Goal: Task Accomplishment & Management: Manage account settings

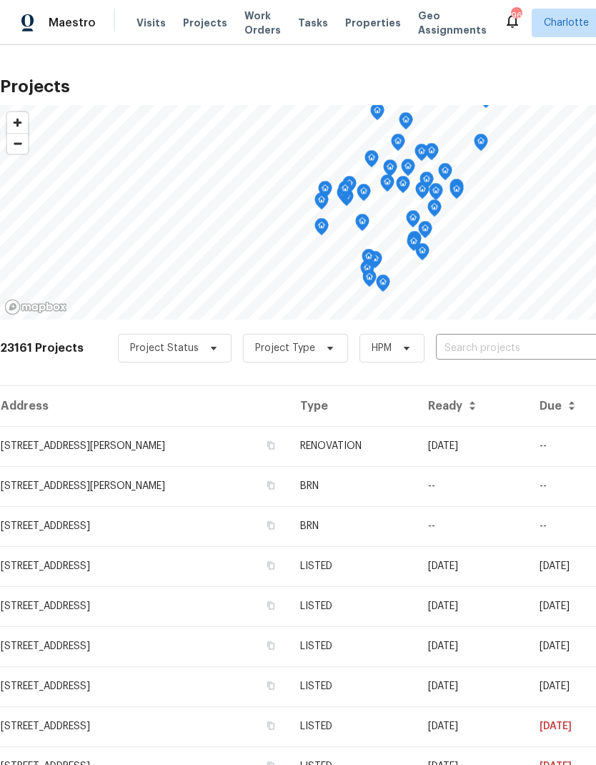
click at [486, 351] on input "text" at bounding box center [518, 349] width 164 height 22
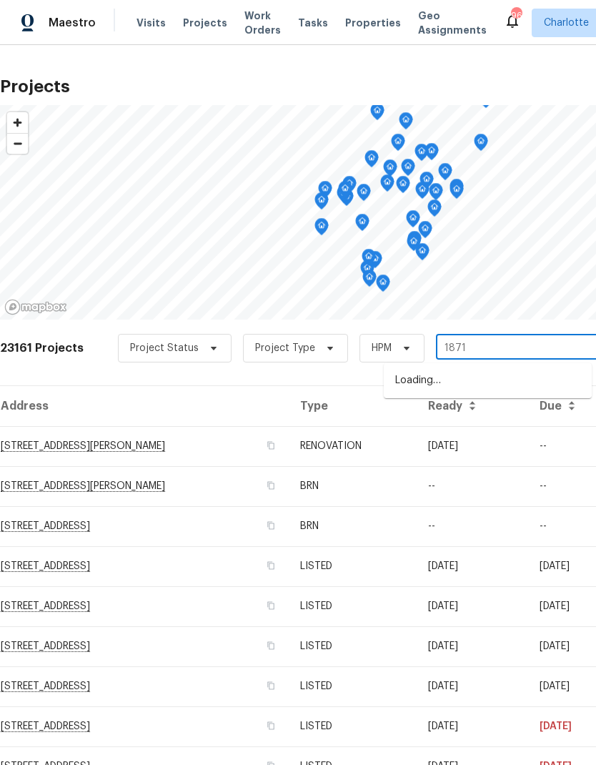
type input "1871 t"
click at [476, 380] on li "1871 Tara Trl, Lancaster, SC 29720" at bounding box center [488, 388] width 208 height 39
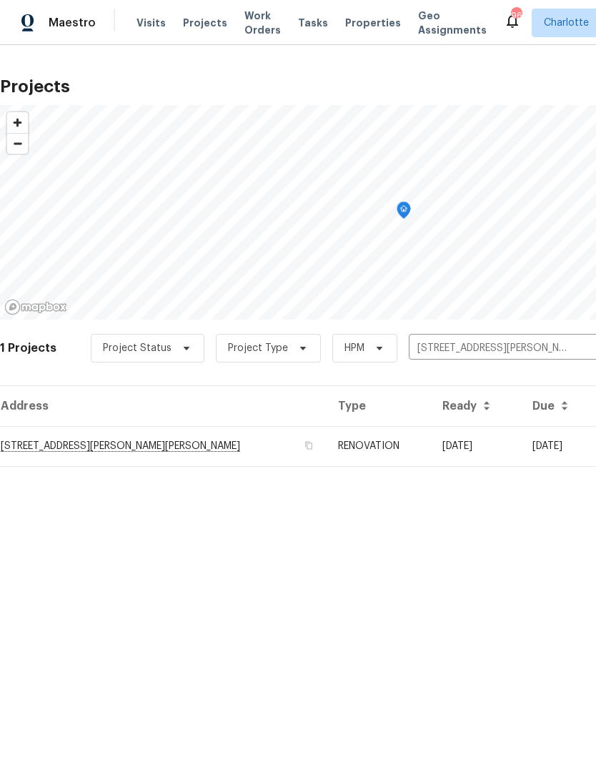
click at [46, 443] on td "[STREET_ADDRESS][PERSON_NAME][PERSON_NAME]" at bounding box center [163, 446] width 327 height 40
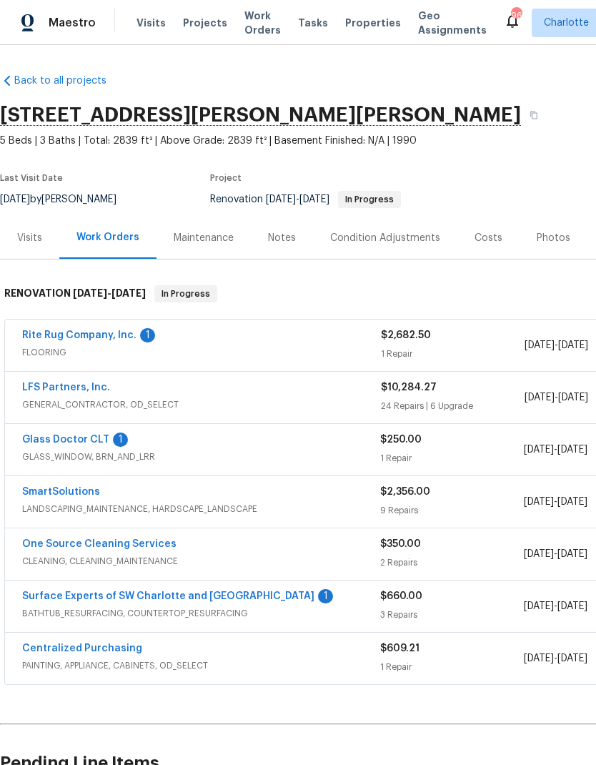
click at [77, 334] on link "Rite Rug Company, Inc." at bounding box center [79, 335] width 114 height 10
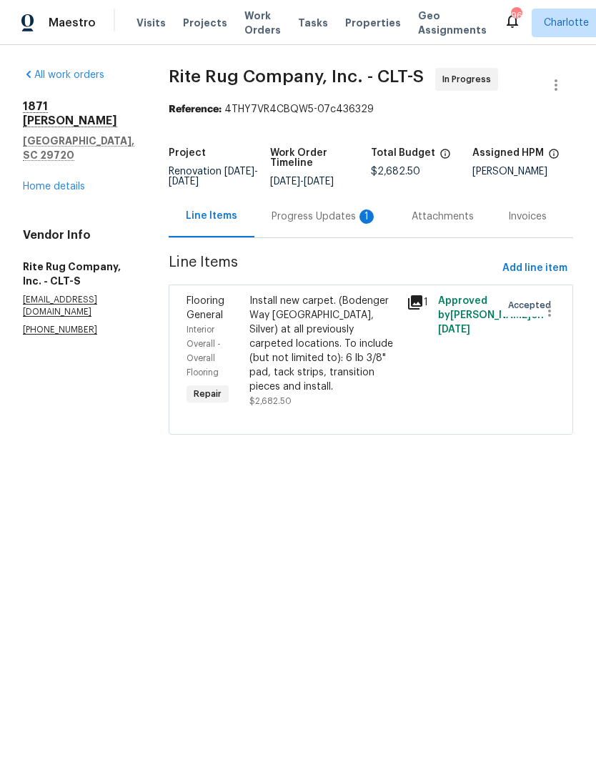
click at [342, 224] on div "Progress Updates 1" at bounding box center [325, 217] width 106 height 14
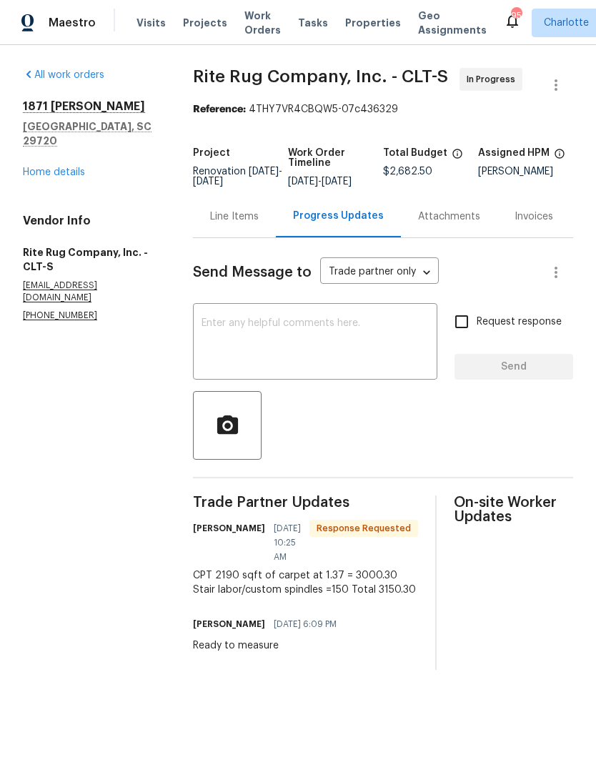
click at [241, 237] on div "Line Items" at bounding box center [234, 216] width 83 height 42
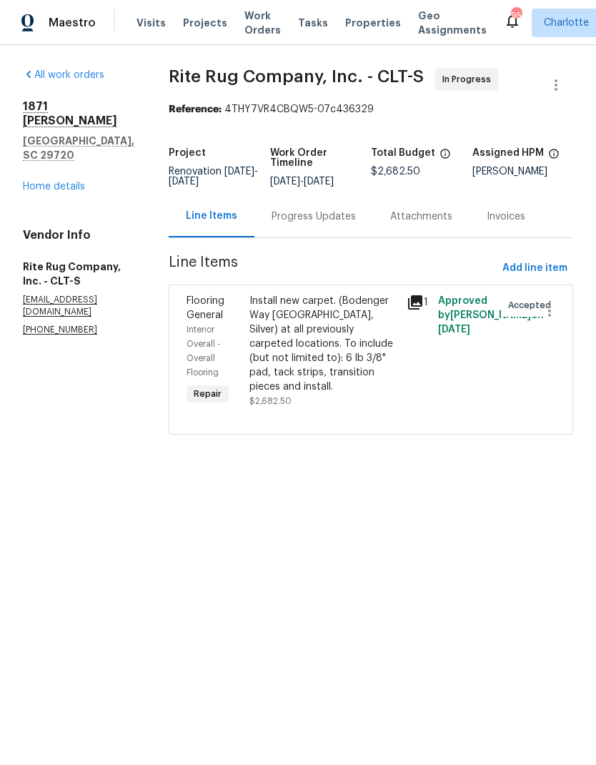
click at [362, 235] on div "Progress Updates" at bounding box center [314, 216] width 119 height 42
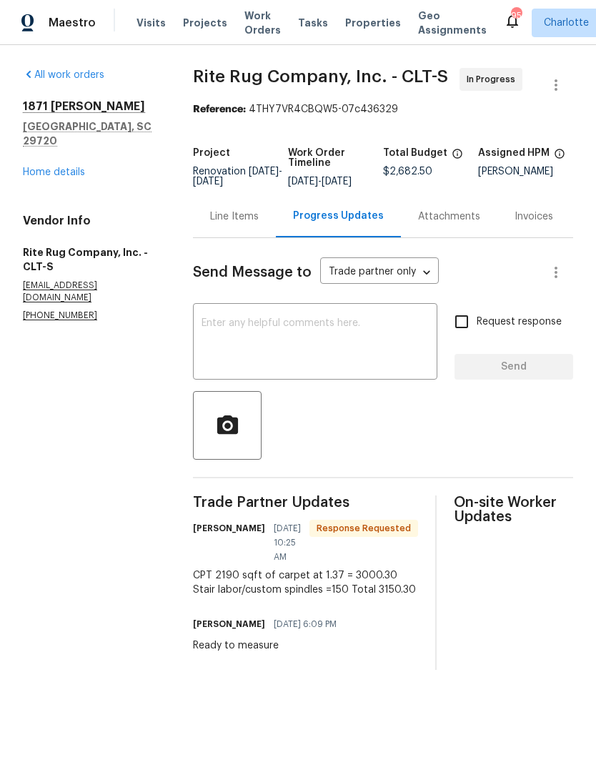
click at [252, 235] on div "Line Items" at bounding box center [234, 216] width 83 height 42
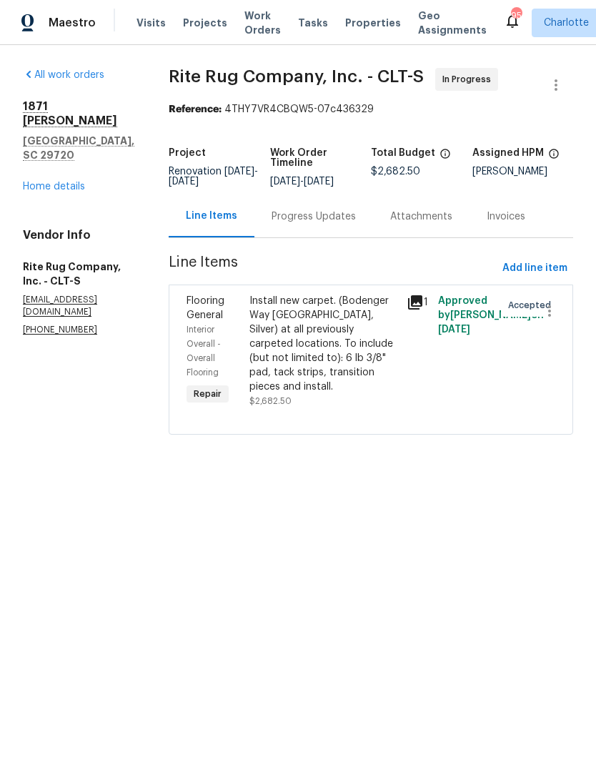
click at [356, 224] on div "Progress Updates" at bounding box center [314, 217] width 84 height 14
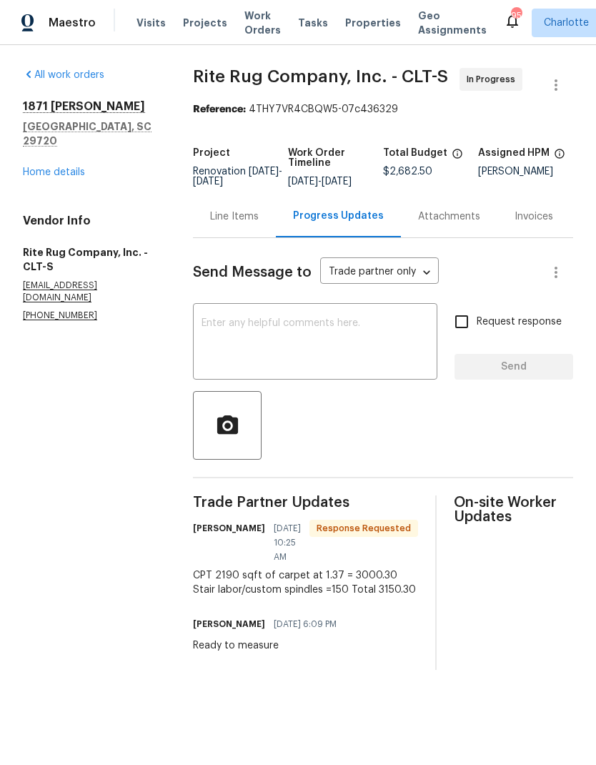
click at [250, 237] on div "Line Items" at bounding box center [234, 216] width 83 height 42
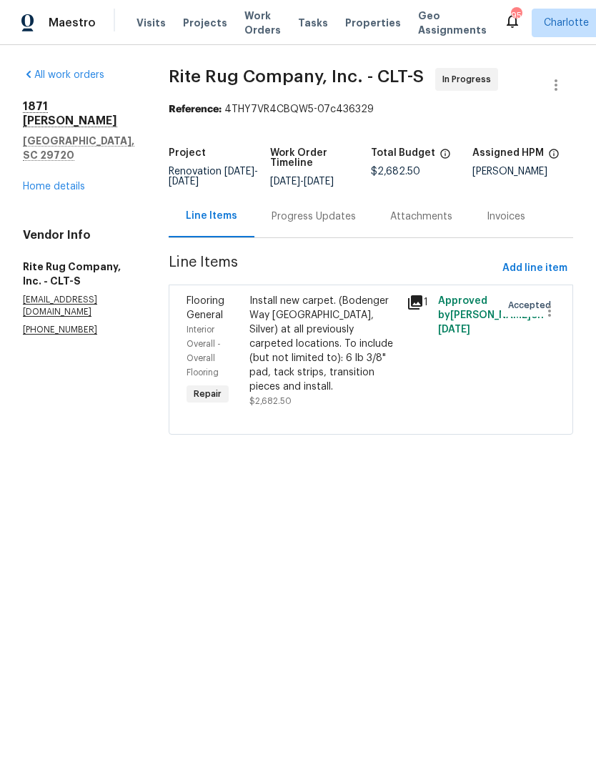
click at [364, 329] on div "Install new carpet. (Bodenger Way 945 Winter Ash, Silver) at all previously car…" at bounding box center [324, 344] width 149 height 100
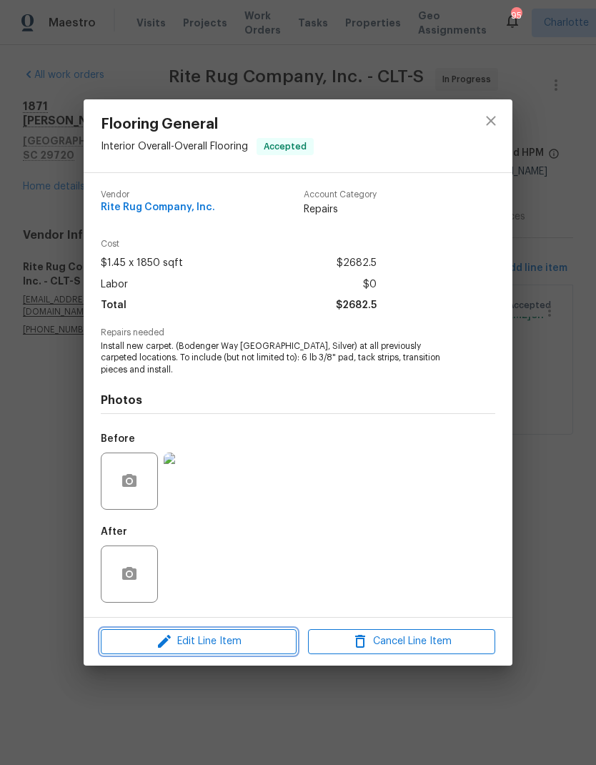
click at [242, 644] on span "Edit Line Item" at bounding box center [198, 642] width 187 height 18
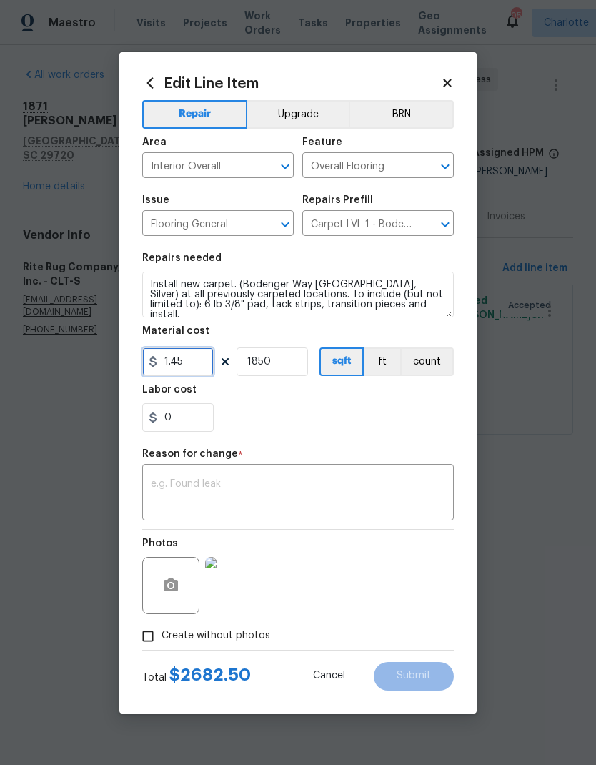
click at [200, 363] on input "1.45" at bounding box center [178, 362] width 72 height 29
click at [280, 363] on input "1850" at bounding box center [273, 362] width 72 height 29
click at [201, 366] on input "3150.39" at bounding box center [178, 362] width 72 height 29
click at [293, 370] on input "1850" at bounding box center [273, 362] width 72 height 29
type input "3150.3"
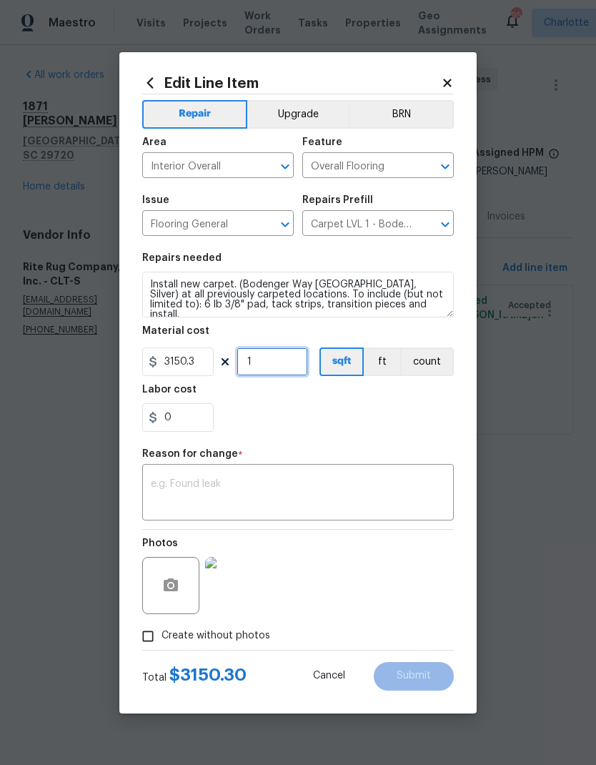
type input "1"
click at [280, 502] on textarea at bounding box center [298, 494] width 295 height 30
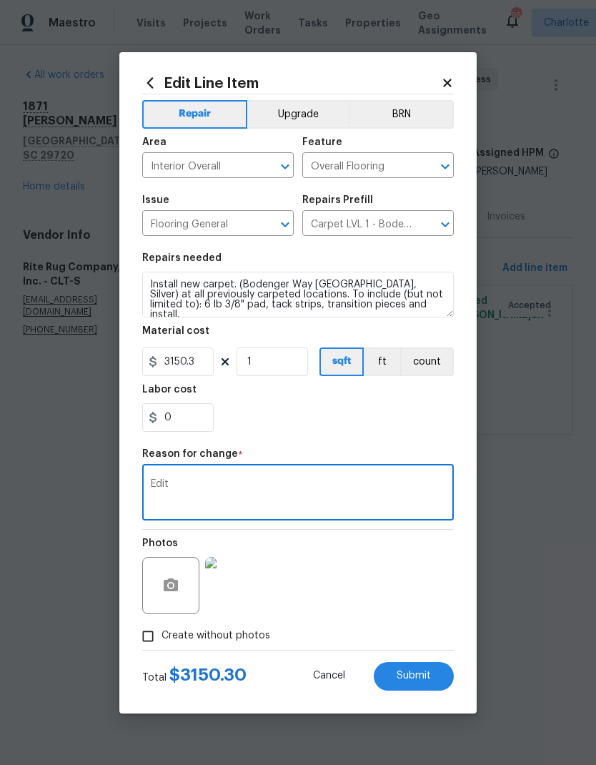
type textarea "Edit"
click at [425, 679] on span "Submit" at bounding box center [414, 676] width 34 height 11
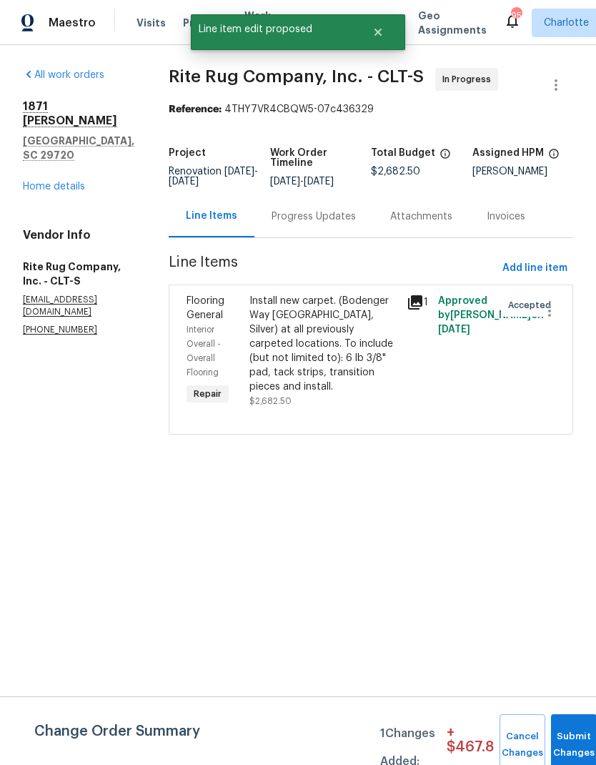
click at [351, 222] on div "Progress Updates" at bounding box center [314, 217] width 84 height 14
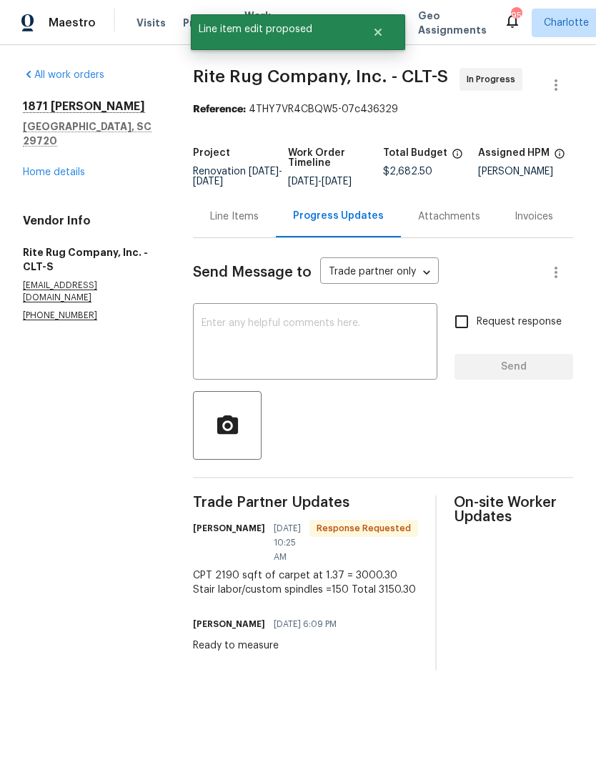
click at [257, 224] on div "Line Items" at bounding box center [234, 217] width 49 height 14
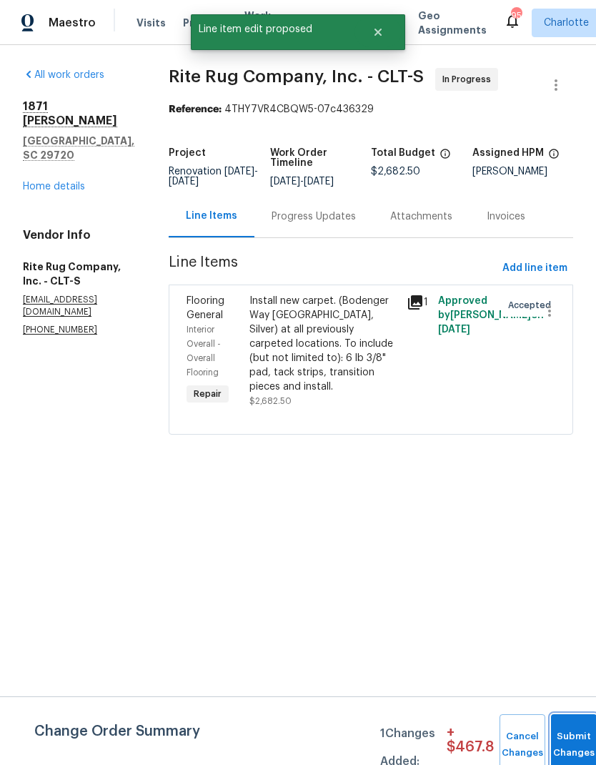
click at [574, 731] on button "Submit Changes" at bounding box center [574, 744] width 46 height 61
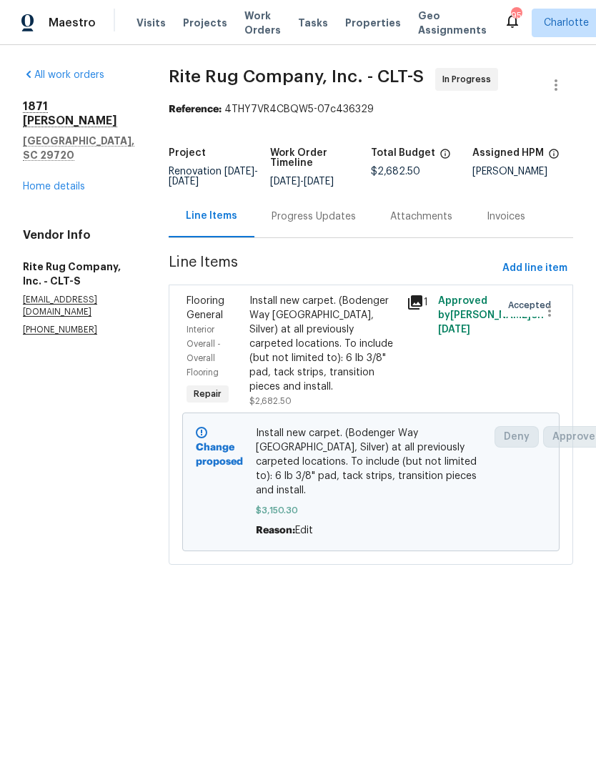
click at [346, 224] on div "Progress Updates" at bounding box center [314, 217] width 84 height 14
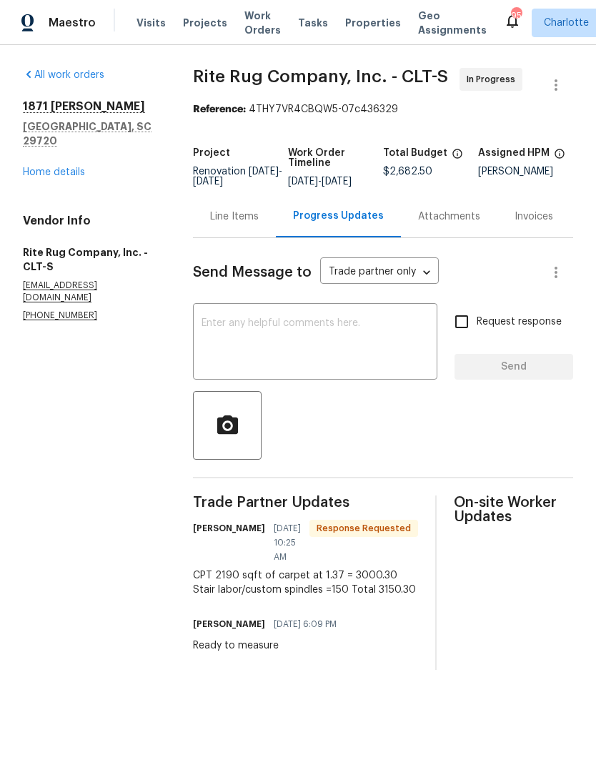
click at [314, 340] on textarea at bounding box center [315, 343] width 227 height 50
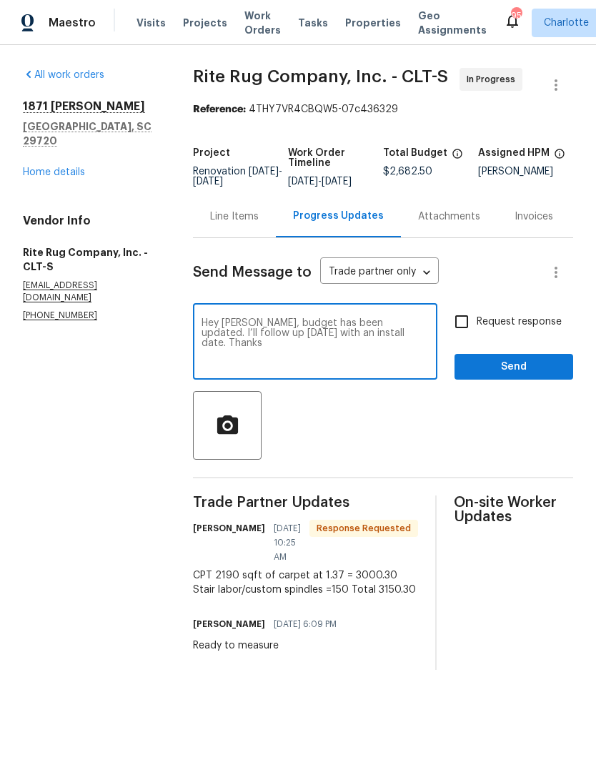
type textarea "Hey Gerardo, budget has been updated. I’ll follow up Friday with an install dat…"
click at [474, 329] on input "Request response" at bounding box center [462, 322] width 30 height 30
checkbox input "true"
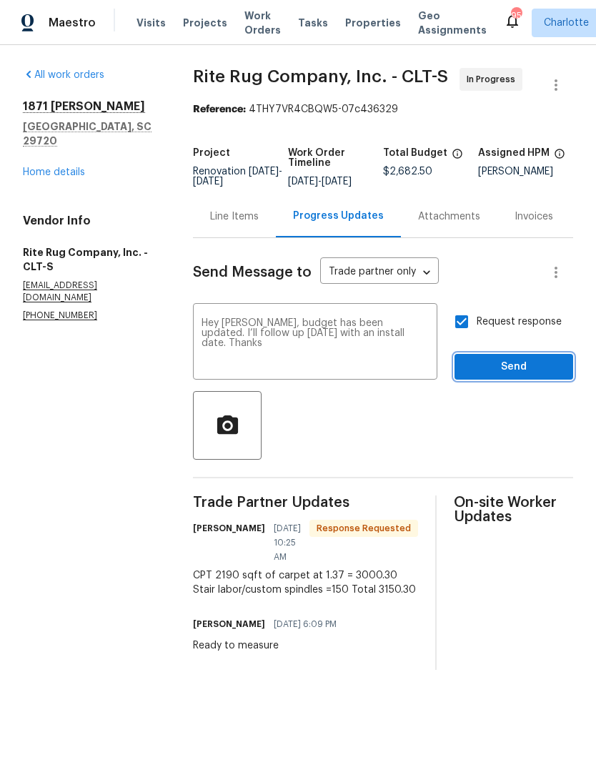
click at [518, 376] on span "Send" at bounding box center [514, 367] width 96 height 18
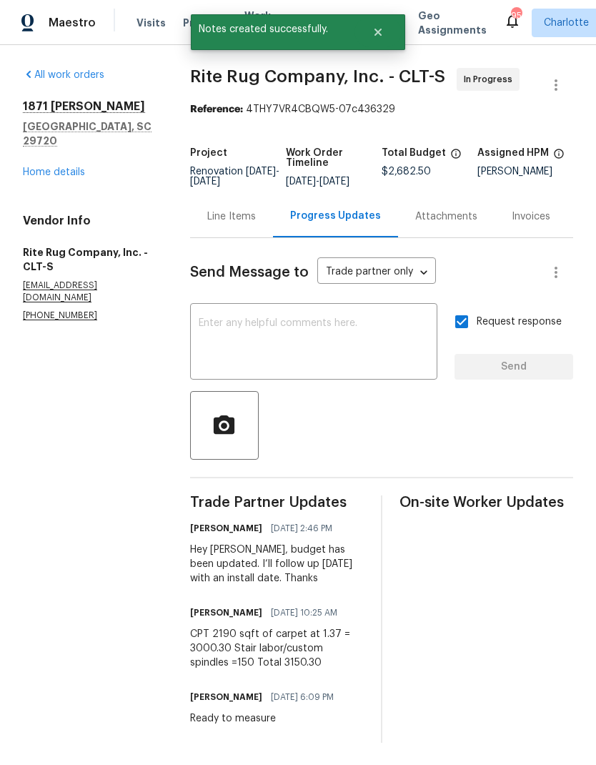
click at [84, 167] on link "Home details" at bounding box center [54, 172] width 62 height 10
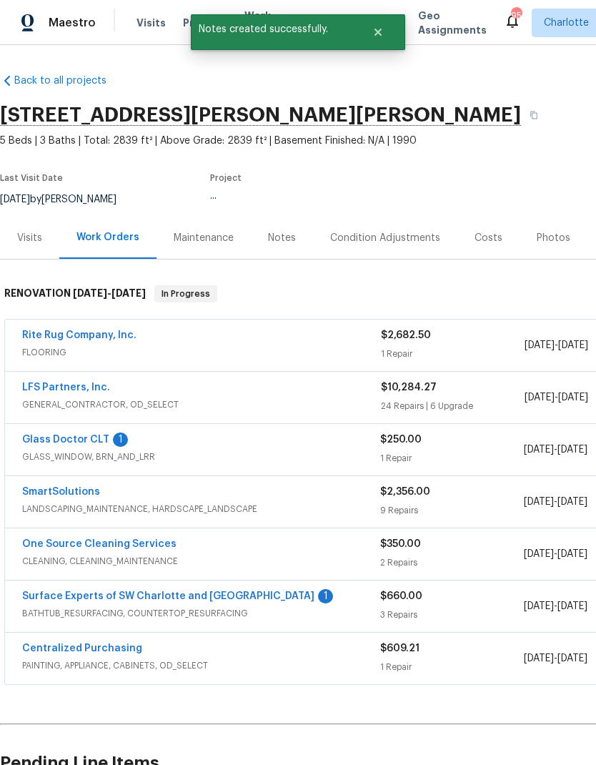
click at [102, 437] on link "Glass Doctor CLT" at bounding box center [65, 440] width 87 height 10
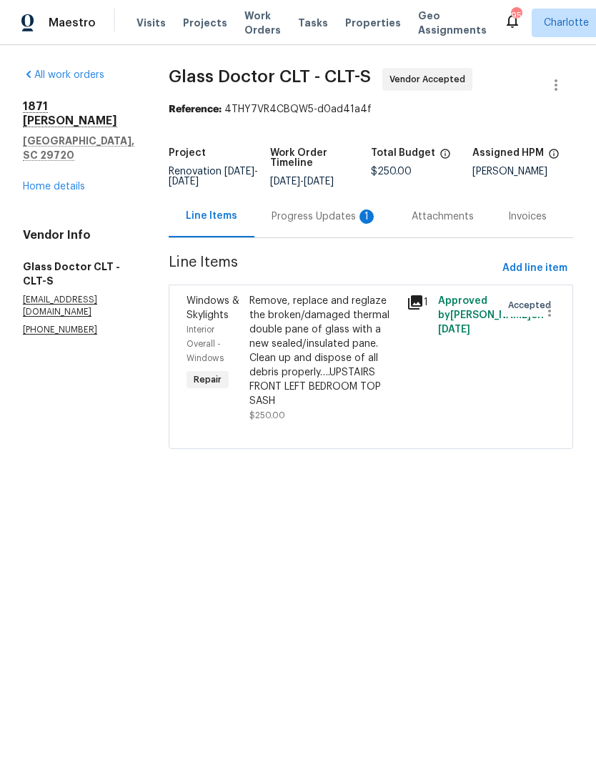
click at [318, 224] on div "Progress Updates 1" at bounding box center [325, 217] width 106 height 14
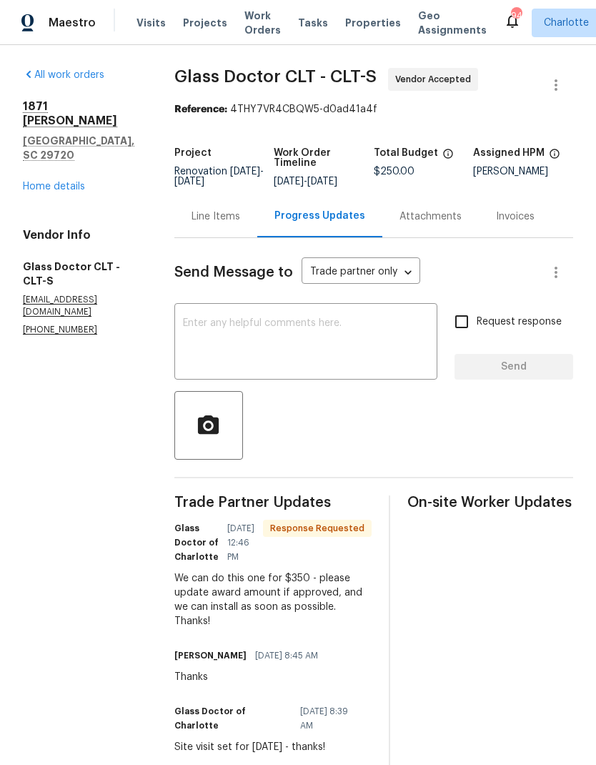
click at [294, 334] on textarea at bounding box center [306, 343] width 246 height 50
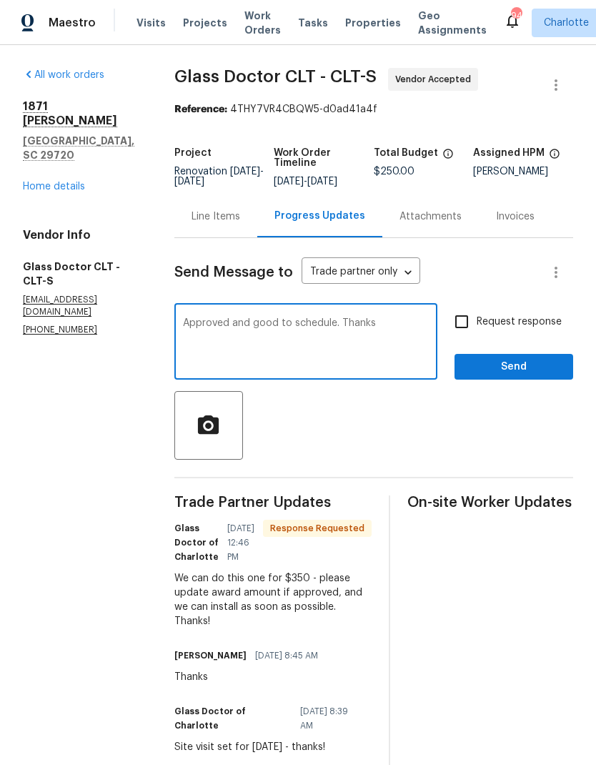
type textarea "Approved and good to schedule. Thanks"
click at [463, 323] on input "Request response" at bounding box center [462, 322] width 30 height 30
checkbox input "true"
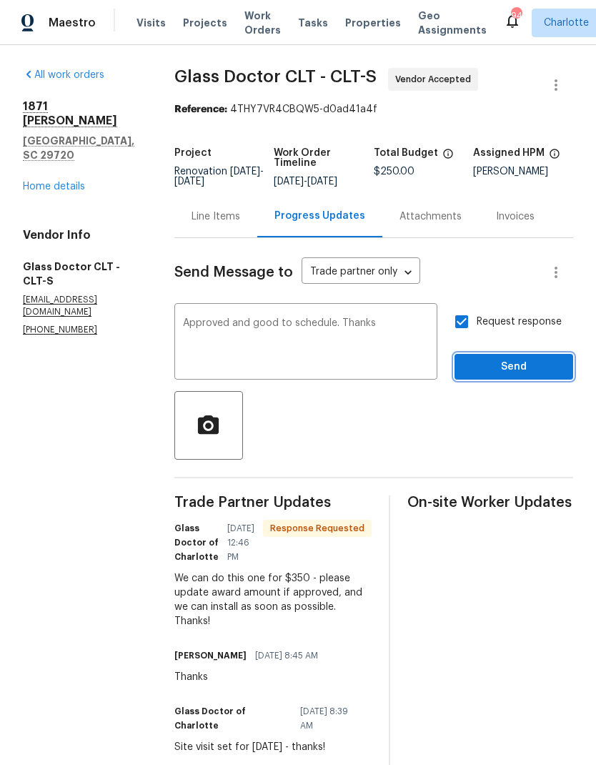
click at [533, 361] on span "Send" at bounding box center [514, 367] width 96 height 18
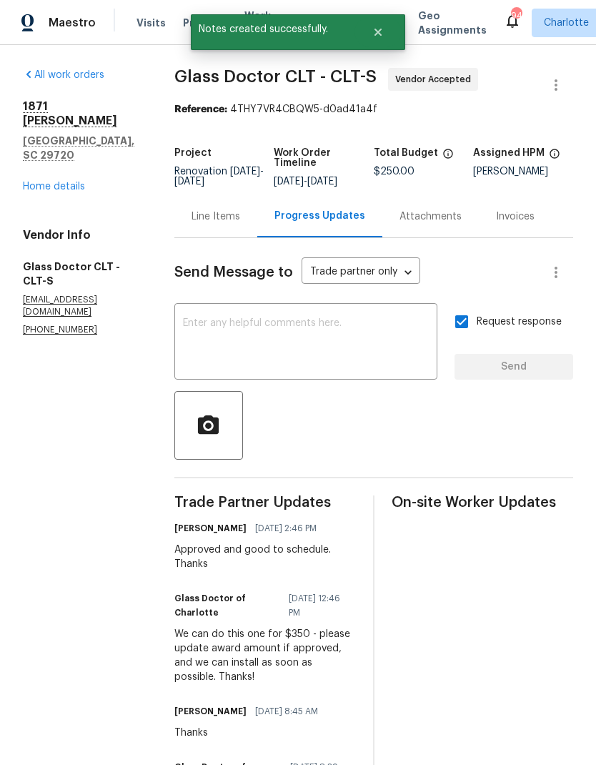
click at [239, 217] on div "Line Items" at bounding box center [216, 217] width 49 height 14
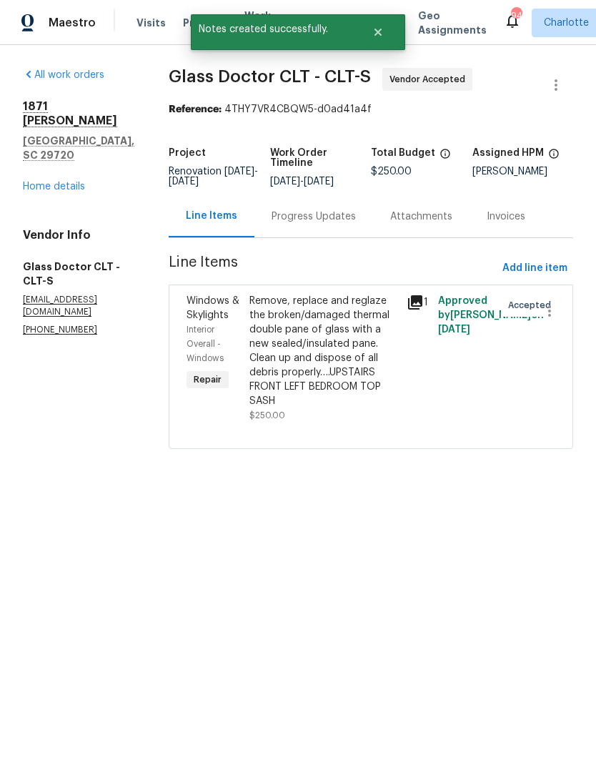
click at [306, 218] on div "Progress Updates" at bounding box center [314, 217] width 84 height 14
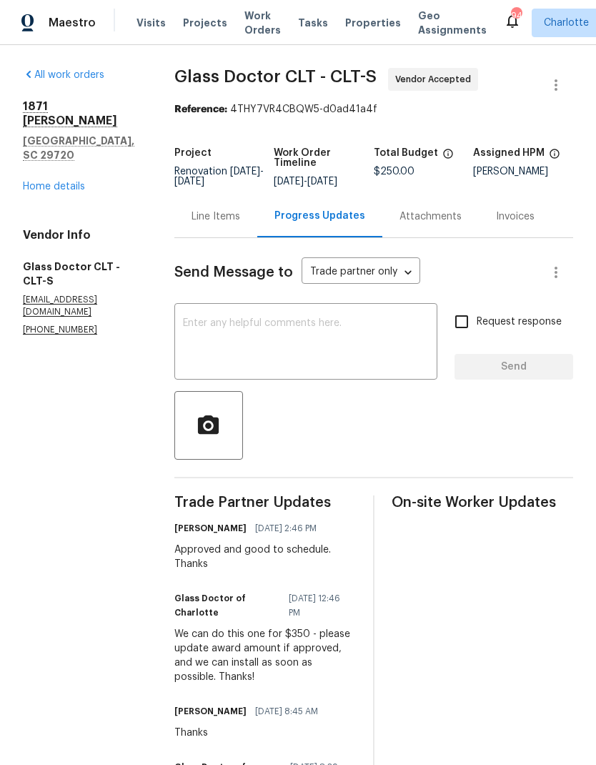
click at [232, 222] on div "Line Items" at bounding box center [216, 217] width 49 height 14
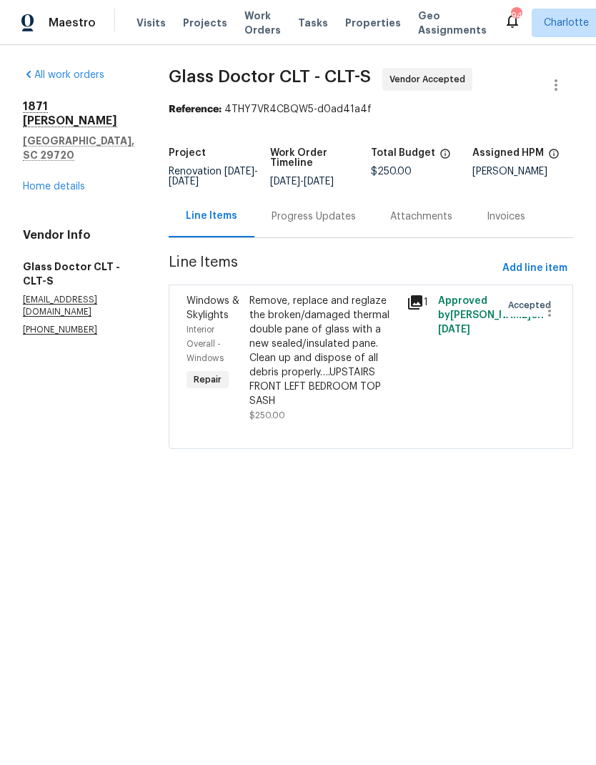
click at [316, 322] on div "Remove, replace and reglaze the broken/damaged thermal double pane of glass wit…" at bounding box center [324, 351] width 149 height 114
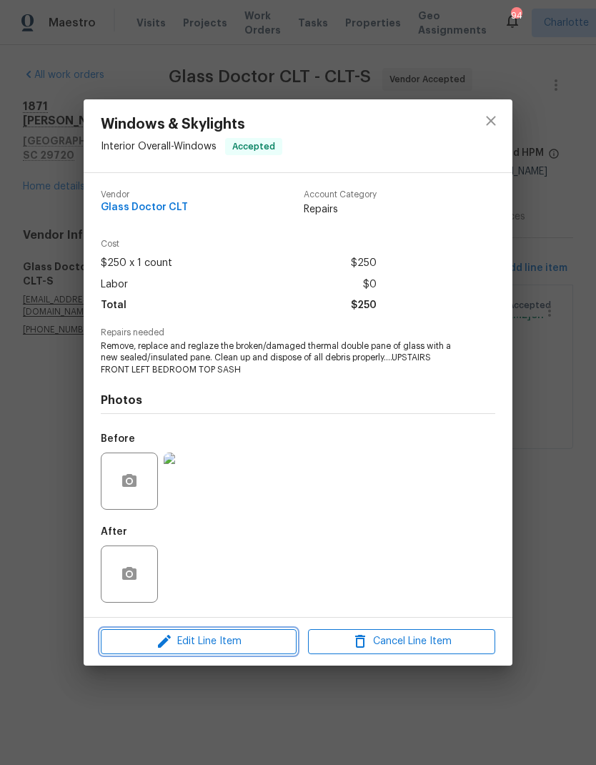
click at [228, 645] on span "Edit Line Item" at bounding box center [198, 642] width 187 height 18
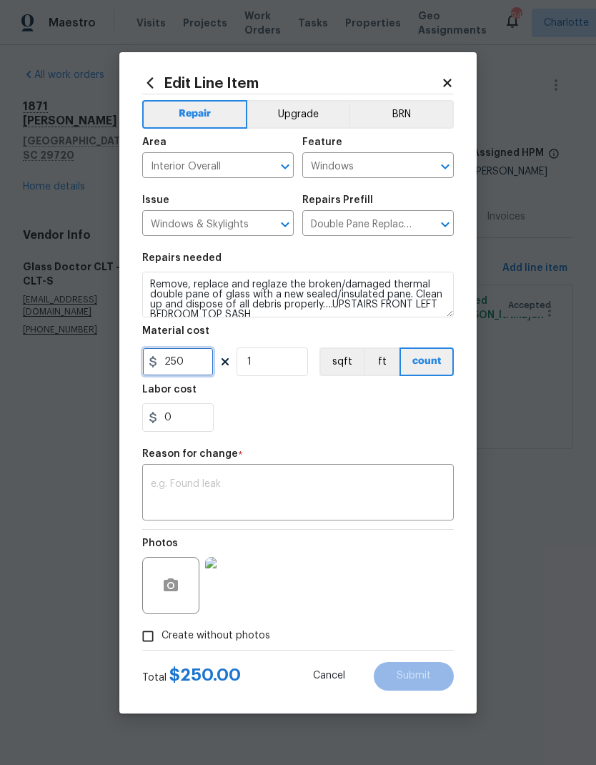
click at [200, 365] on input "250" at bounding box center [178, 362] width 72 height 29
type input "350"
click at [318, 495] on textarea at bounding box center [298, 494] width 295 height 30
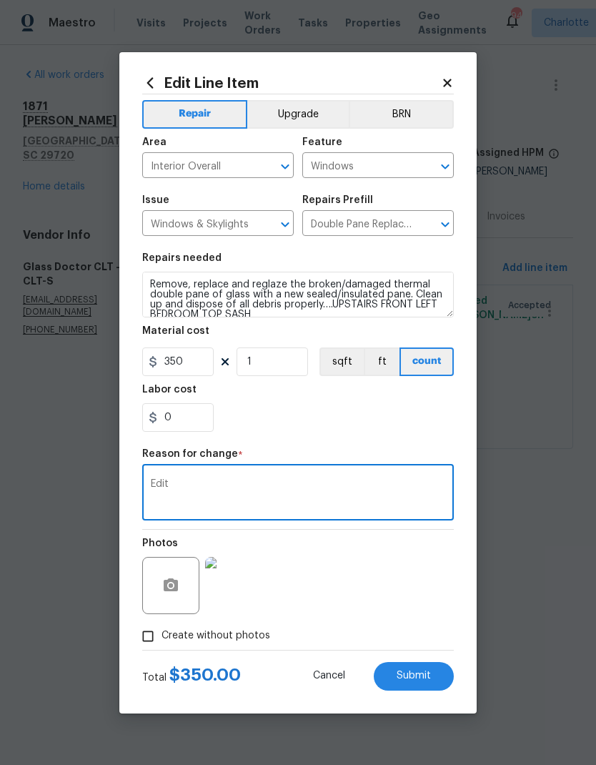
type textarea "Edit"
click at [426, 681] on span "Submit" at bounding box center [414, 676] width 34 height 11
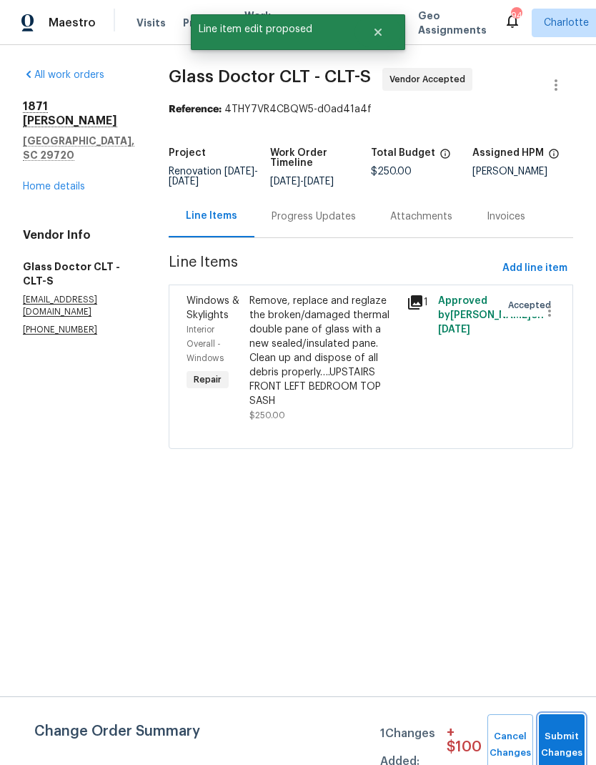
click at [573, 734] on button "Submit Changes" at bounding box center [562, 744] width 46 height 61
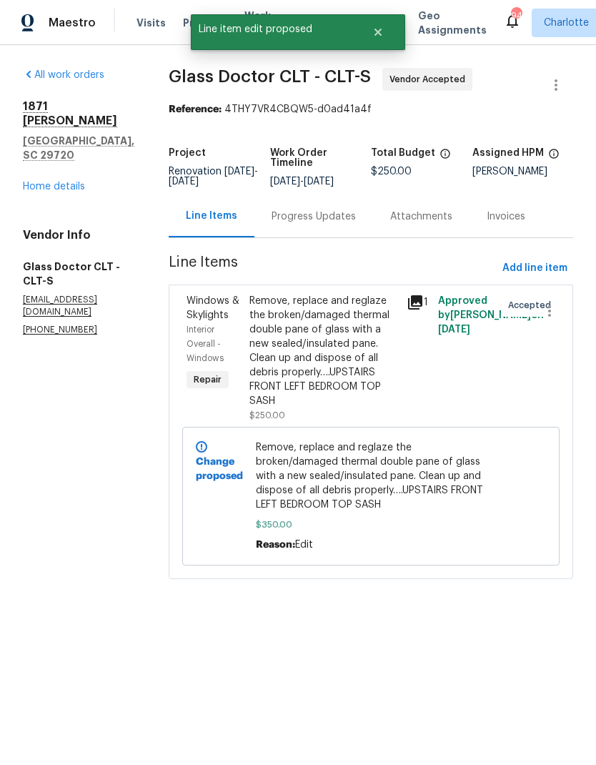
click at [209, 205] on div "Line Items" at bounding box center [212, 216] width 86 height 42
click at [74, 186] on link "Home details" at bounding box center [54, 187] width 62 height 10
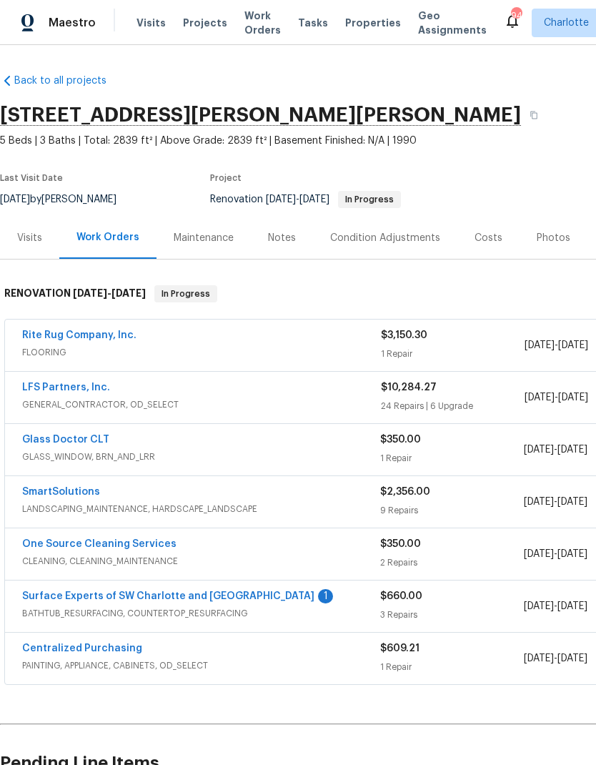
click at [318, 599] on div "1" at bounding box center [325, 596] width 15 height 14
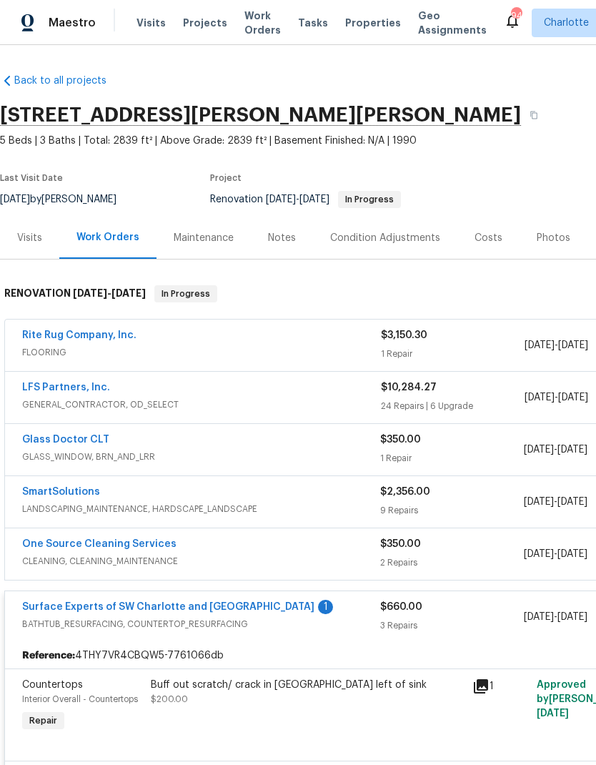
click at [241, 601] on div "Surface Experts of SW Charlotte and Rock Hill 1" at bounding box center [201, 608] width 358 height 17
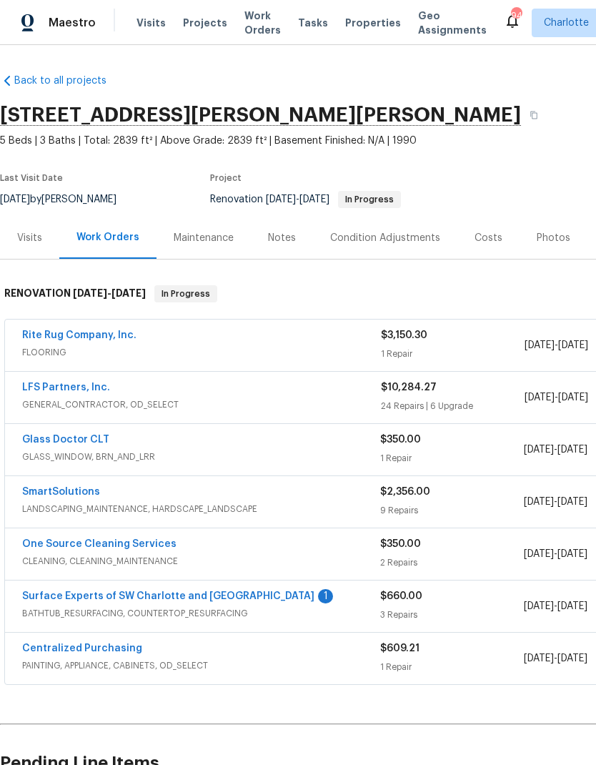
click at [224, 597] on link "Surface Experts of SW Charlotte and Rock Hill" at bounding box center [168, 596] width 292 height 10
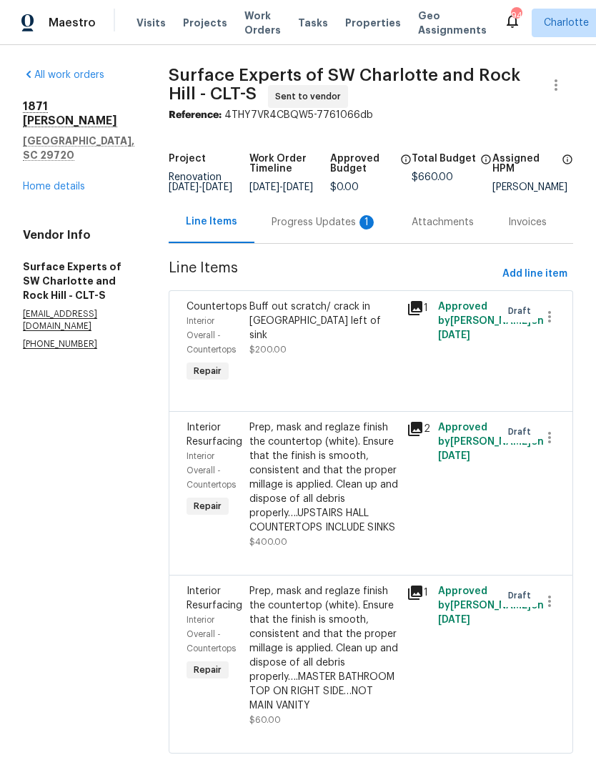
click at [310, 230] on div "Progress Updates 1" at bounding box center [325, 222] width 106 height 14
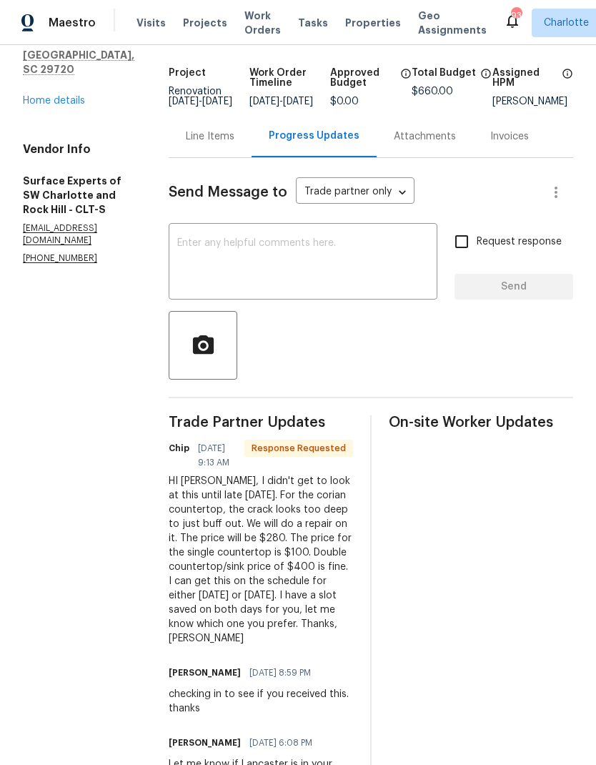
scroll to position [85, 0]
click at [279, 250] on textarea at bounding box center [303, 264] width 252 height 50
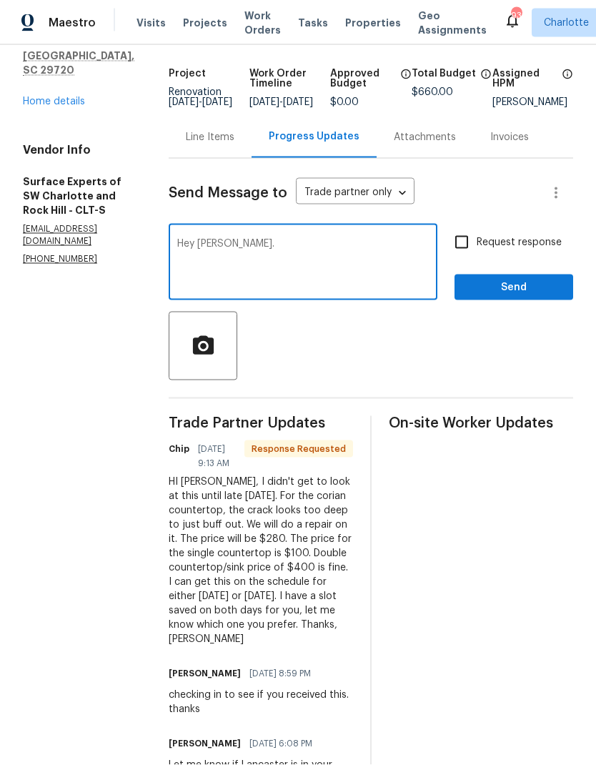
scroll to position [0, 0]
click at [352, 270] on textarea "Hey Becky." at bounding box center [303, 264] width 252 height 50
click at [315, 275] on textarea "Hey Becky. Approved and I’ll get the pricing updated." at bounding box center [303, 264] width 252 height 50
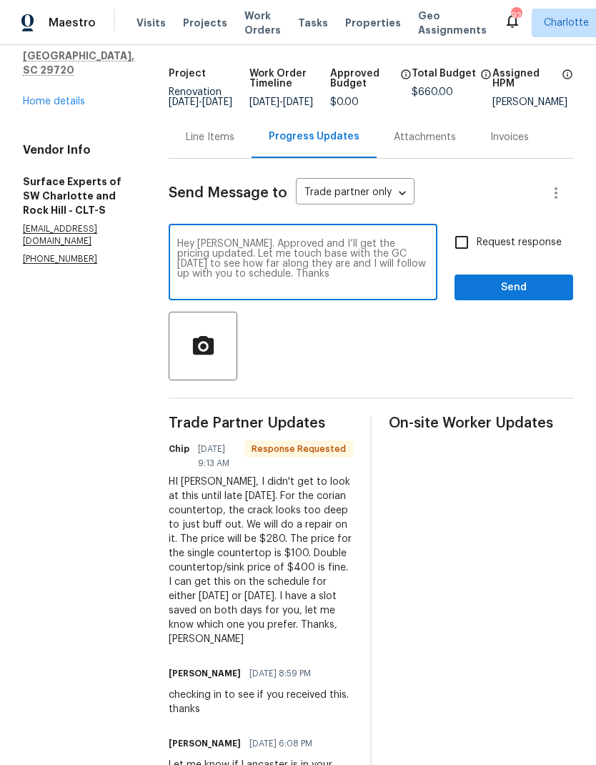
click at [200, 280] on textarea "Hey Becky. Approved and I’ll get the pricing updated. Let me touch base with th…" at bounding box center [303, 264] width 252 height 50
type textarea "Hey Becky. Approved and I’ll get the pricing updated. Let me touch base with th…"
click at [477, 257] on input "Request response" at bounding box center [462, 242] width 30 height 30
checkbox input "true"
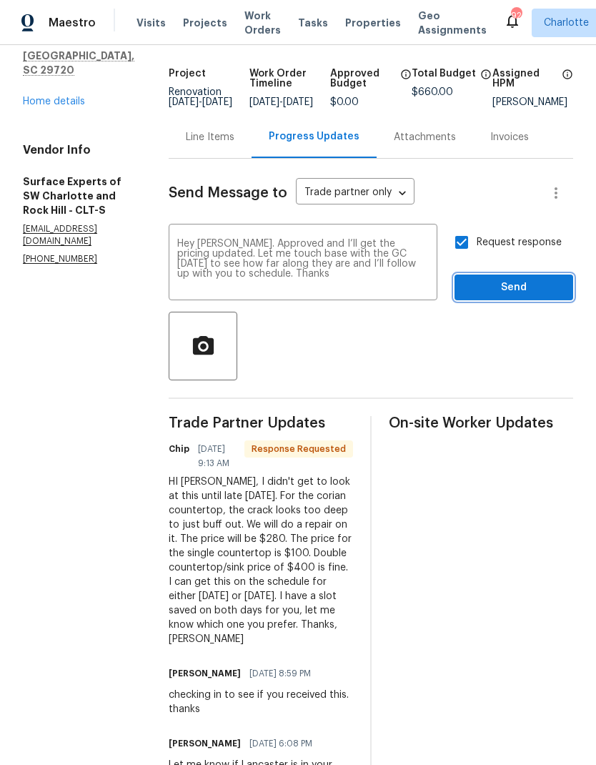
click at [526, 289] on span "Send" at bounding box center [514, 288] width 96 height 18
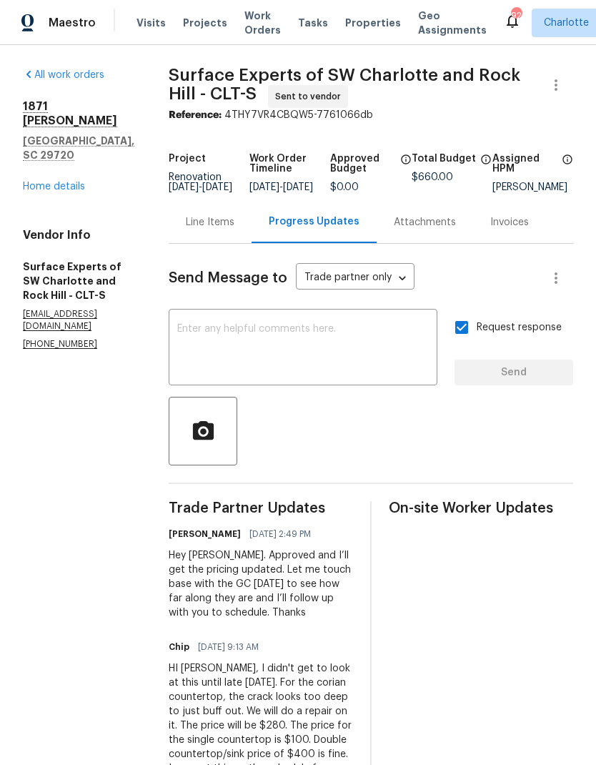
click at [235, 227] on div "Line Items" at bounding box center [210, 222] width 49 height 14
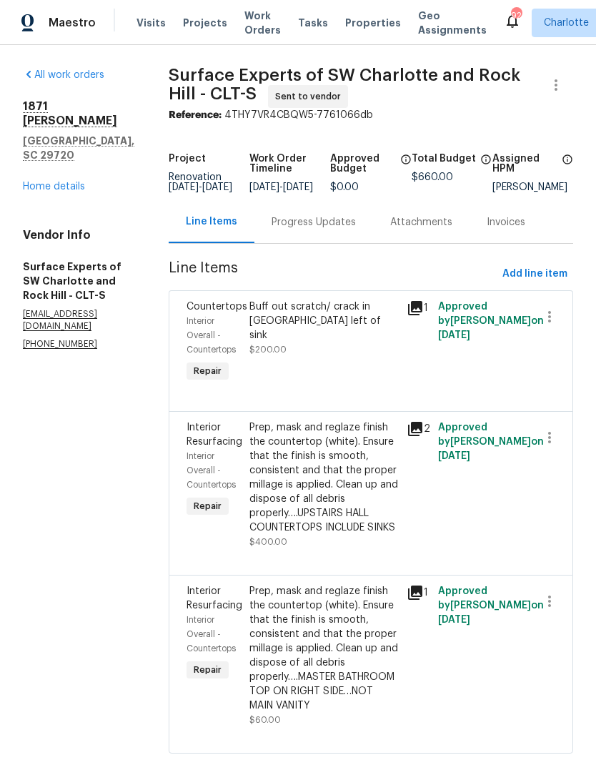
scroll to position [56, 0]
click at [356, 300] on div "Buff out scratch/ crack in corian left of sink" at bounding box center [324, 321] width 149 height 43
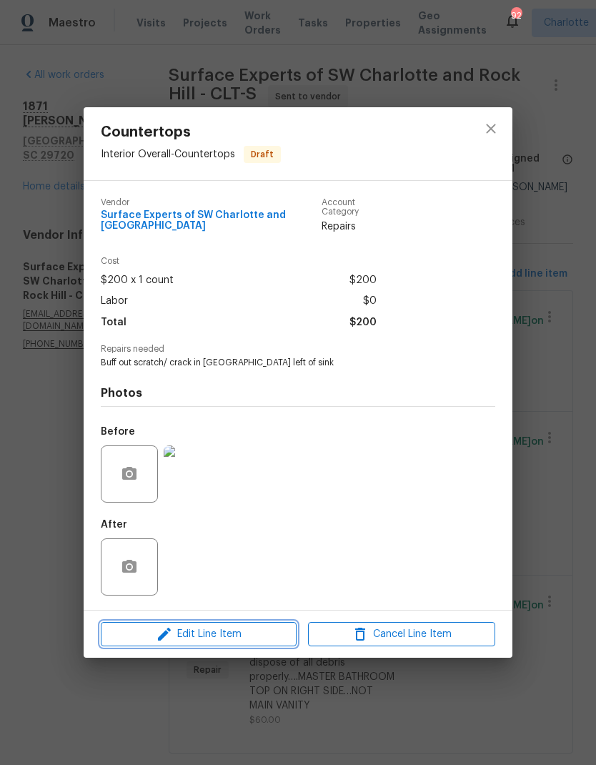
click at [242, 641] on span "Edit Line Item" at bounding box center [198, 635] width 187 height 18
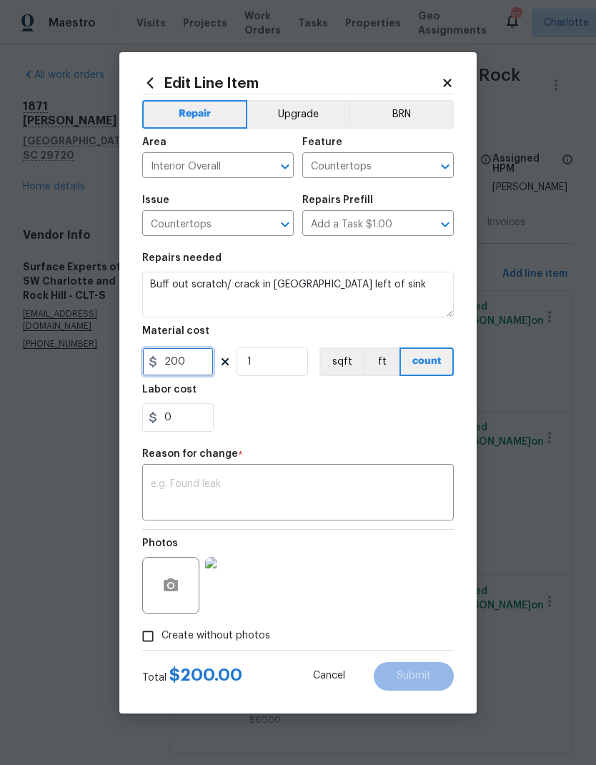
click at [184, 365] on input "200" at bounding box center [178, 362] width 72 height 29
type input "280"
click at [287, 520] on div "x ​" at bounding box center [298, 494] width 312 height 53
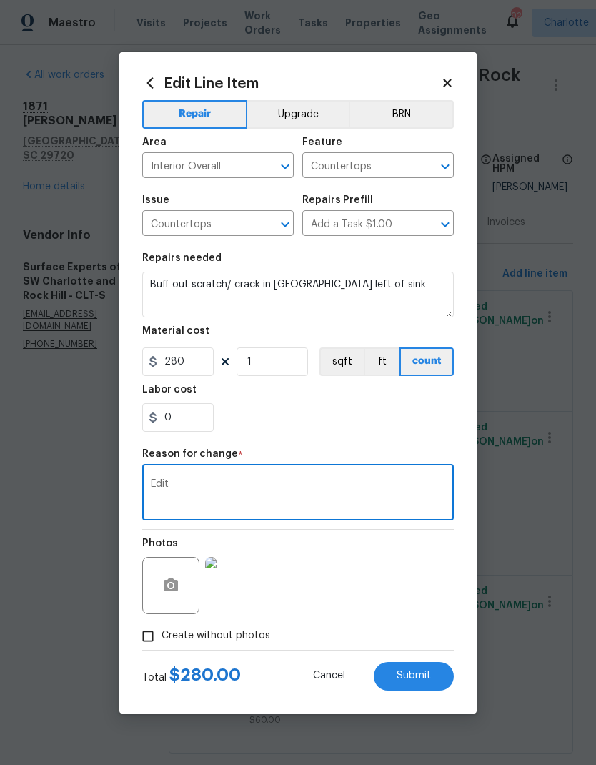
type textarea "Edit"
click at [425, 676] on span "Submit" at bounding box center [414, 676] width 34 height 11
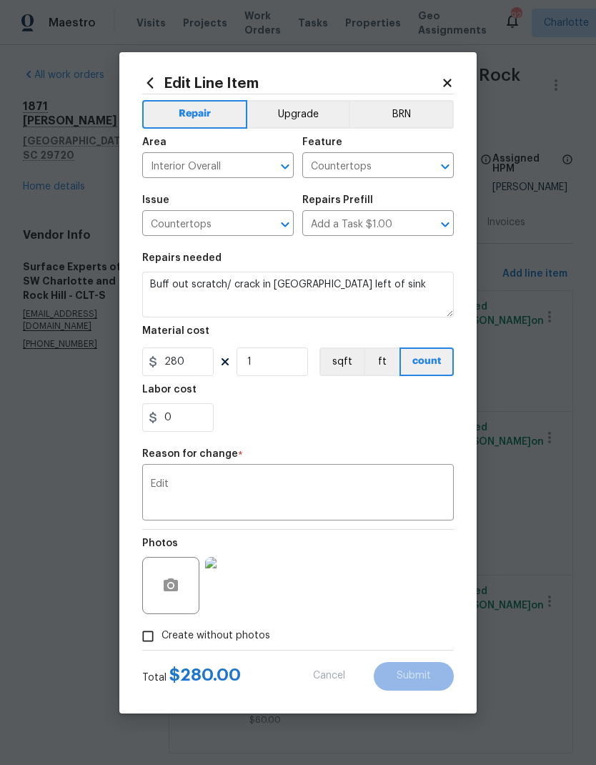
type input "200"
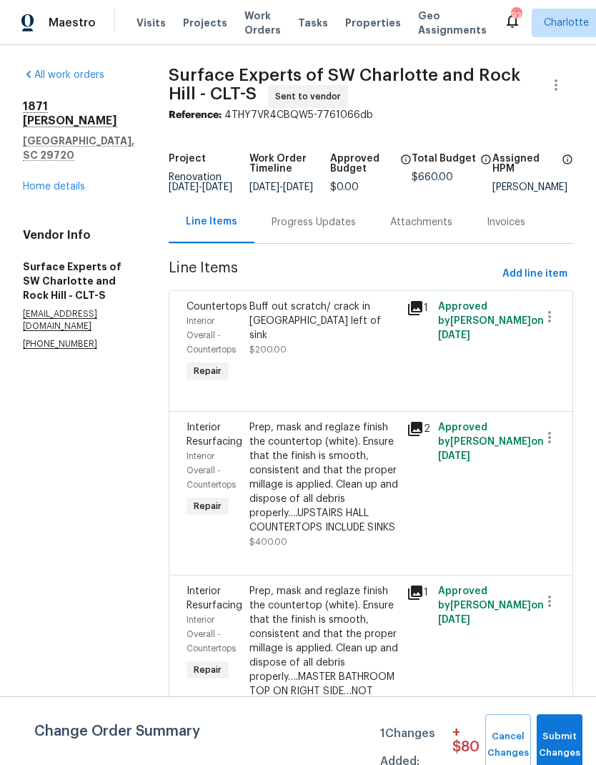
click at [383, 603] on div "Prep, mask and reglaze finish the countertop (white). Ensure that the finish is…" at bounding box center [324, 648] width 149 height 129
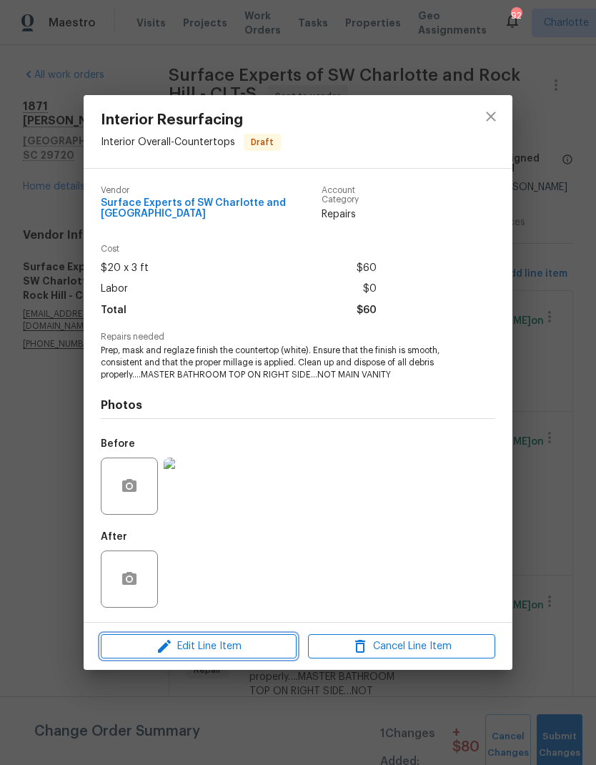
click at [215, 652] on span "Edit Line Item" at bounding box center [198, 647] width 187 height 18
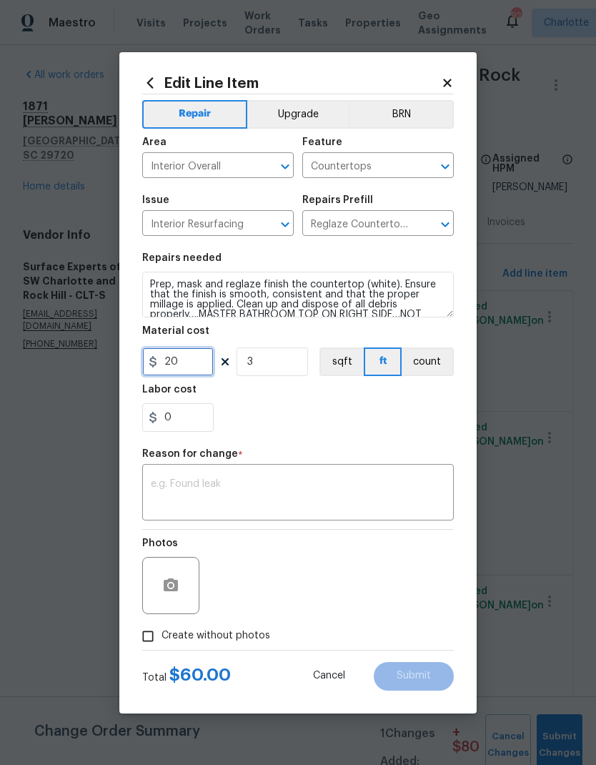
click at [176, 363] on input "20" at bounding box center [178, 362] width 72 height 29
type input "100"
click at [289, 370] on input "3" at bounding box center [273, 362] width 72 height 29
type input "1"
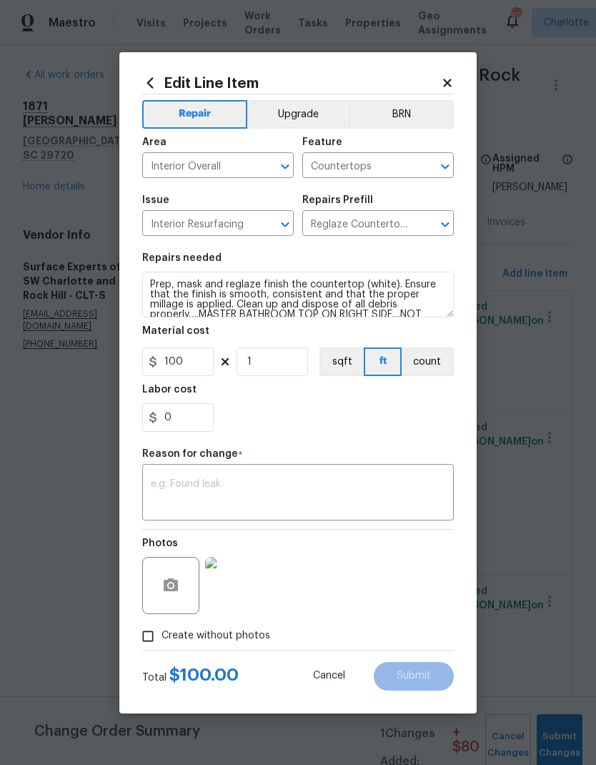
click at [275, 493] on textarea at bounding box center [298, 494] width 295 height 30
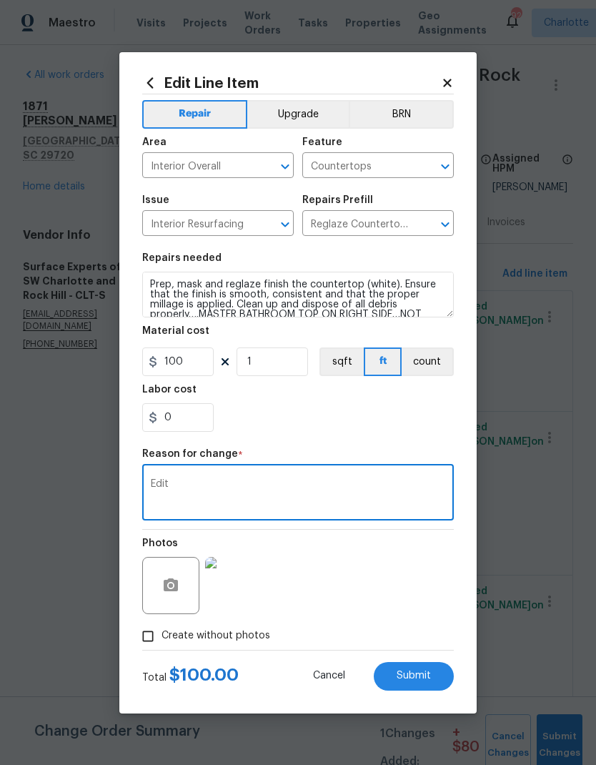
type textarea "Edit"
click at [430, 675] on span "Submit" at bounding box center [414, 676] width 34 height 11
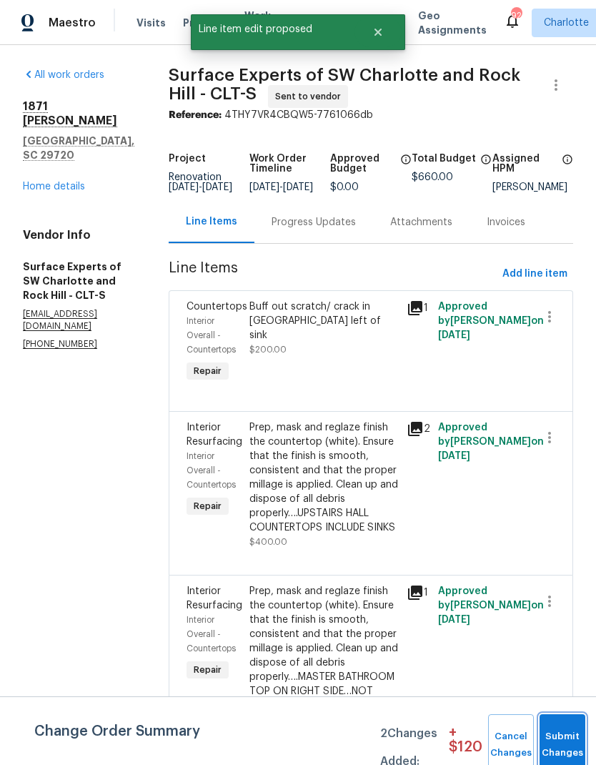
click at [571, 732] on button "Submit Changes" at bounding box center [563, 744] width 46 height 61
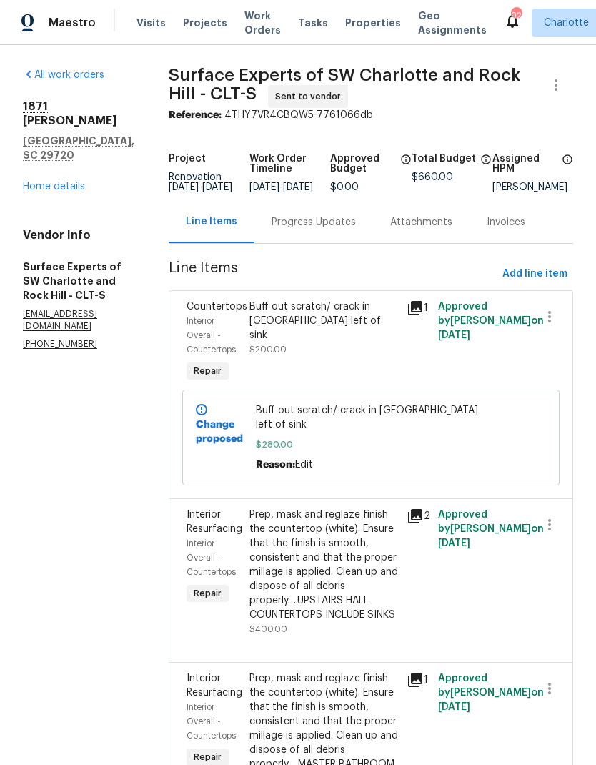
scroll to position [0, 0]
click at [72, 182] on link "Home details" at bounding box center [54, 187] width 62 height 10
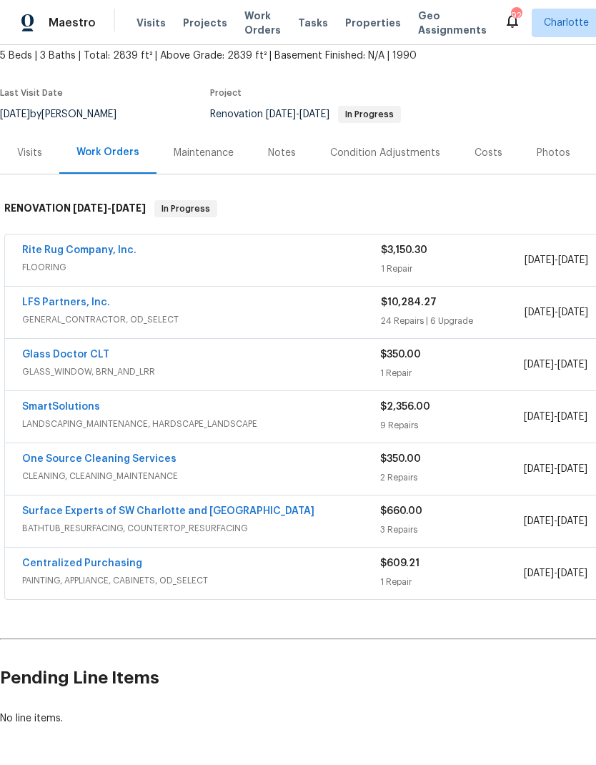
scroll to position [85, 0]
click at [167, 456] on link "One Source Cleaning Services" at bounding box center [99, 459] width 154 height 10
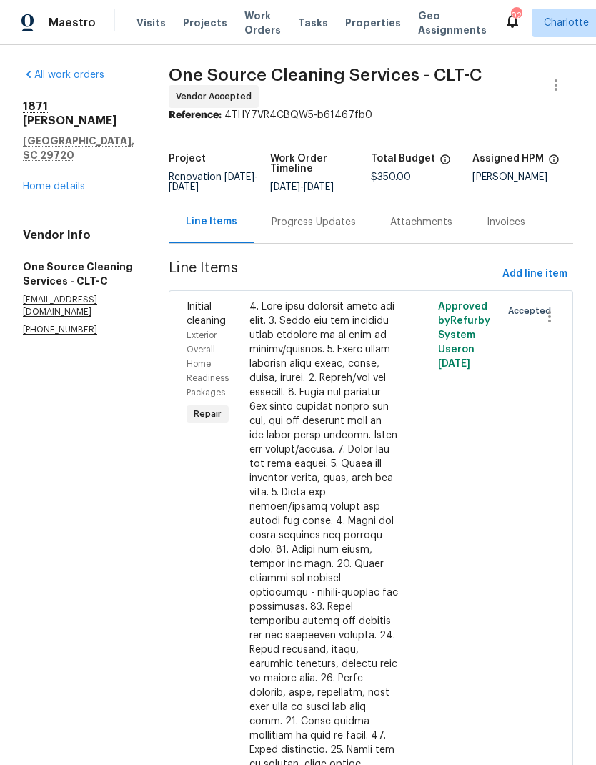
click at [320, 232] on div "Progress Updates" at bounding box center [314, 222] width 119 height 42
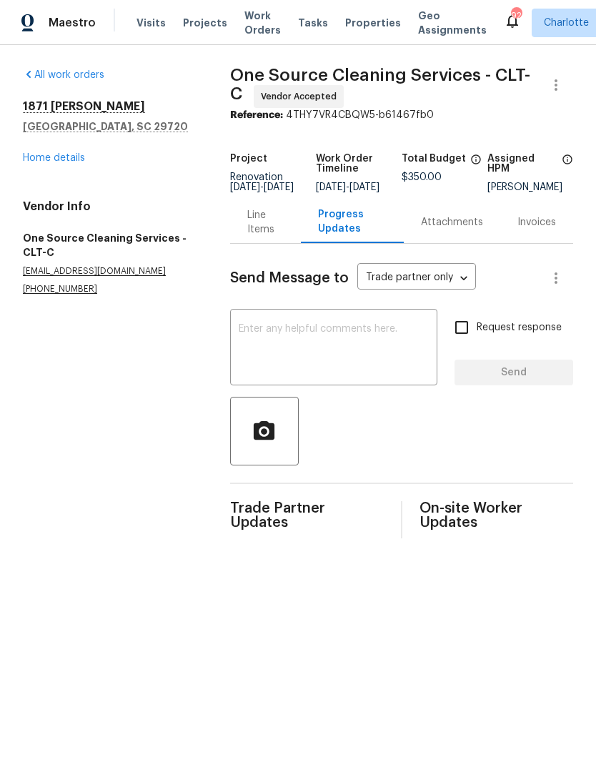
click at [325, 365] on textarea at bounding box center [334, 349] width 190 height 50
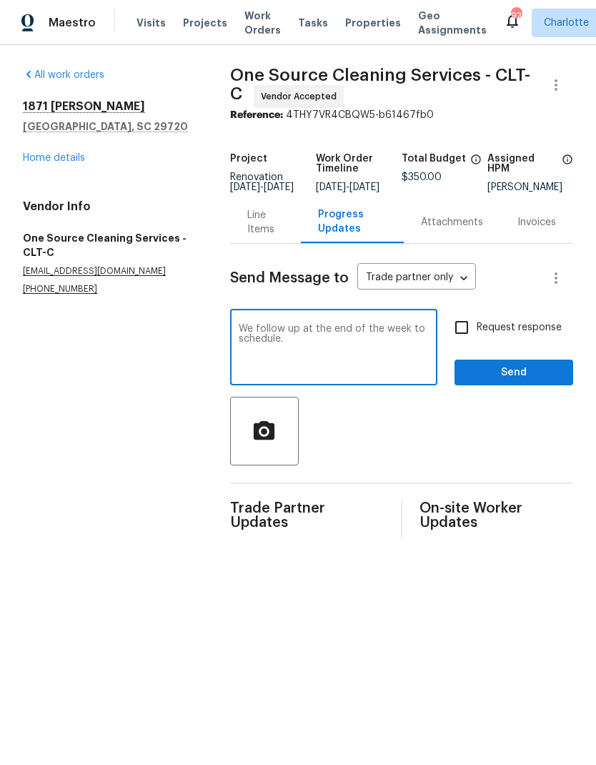
click at [258, 337] on textarea "We follow up at the end of the week to schedule." at bounding box center [334, 349] width 190 height 50
type textarea "Will follow up at the end of the week to schedule."
click at [463, 342] on input "Request response" at bounding box center [462, 328] width 30 height 30
checkbox input "true"
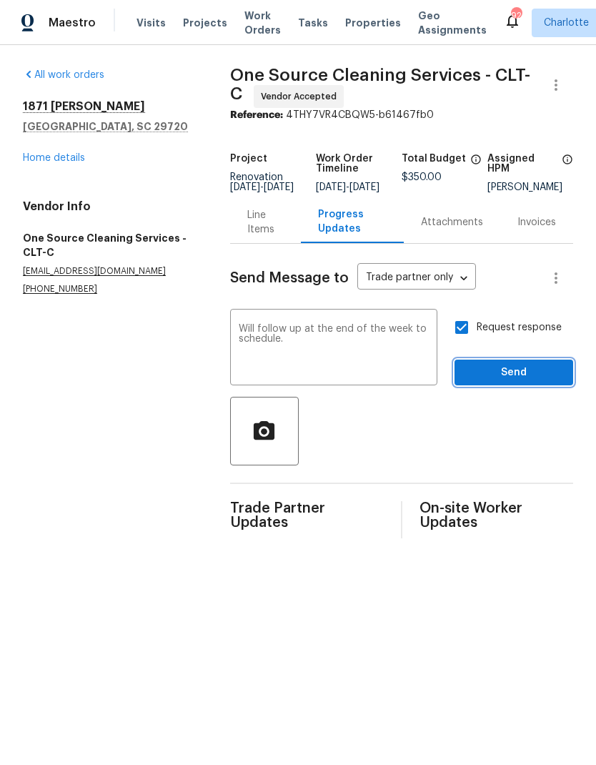
click at [512, 375] on span "Send" at bounding box center [514, 373] width 96 height 18
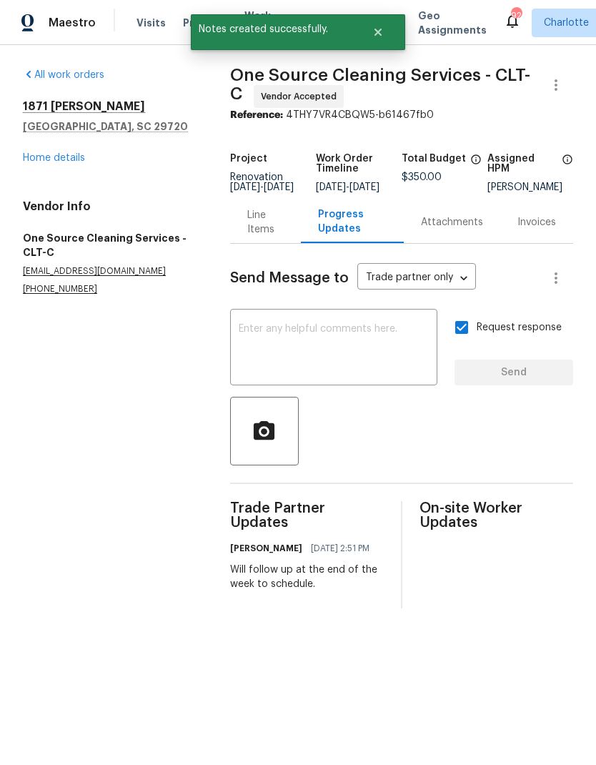
click at [79, 24] on span "Maestro" at bounding box center [72, 23] width 47 height 14
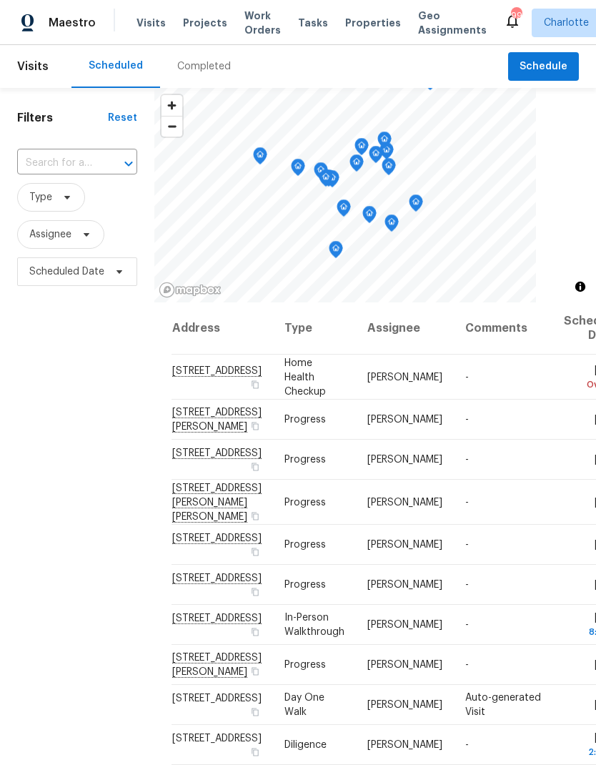
click at [192, 27] on span "Projects" at bounding box center [205, 23] width 44 height 14
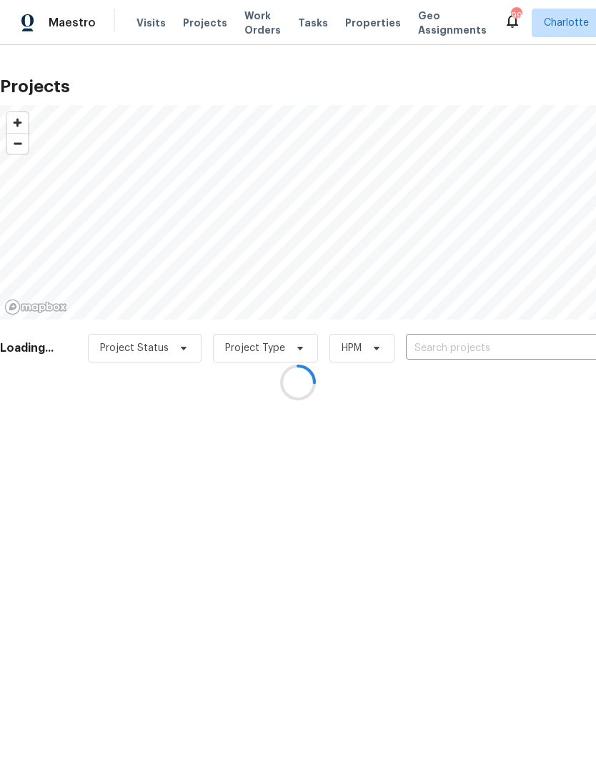
click at [504, 344] on div at bounding box center [298, 382] width 596 height 765
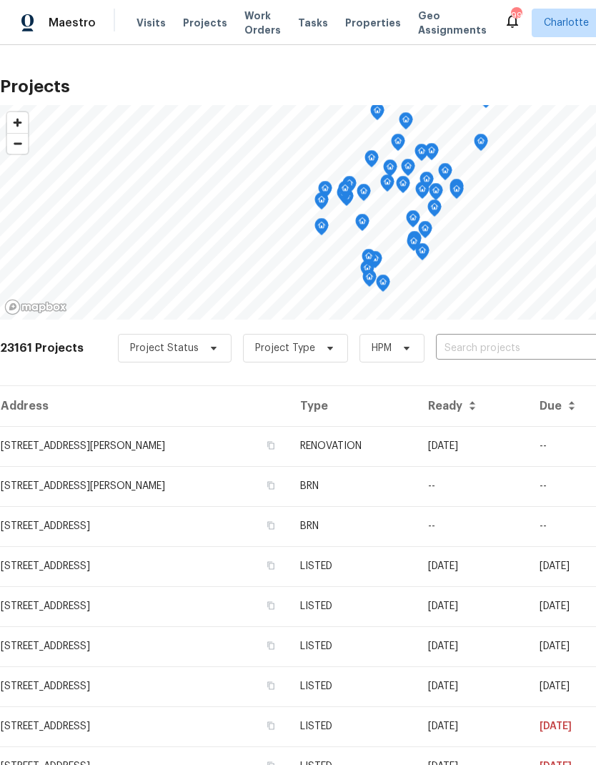
click at [481, 338] on input "text" at bounding box center [518, 349] width 164 height 22
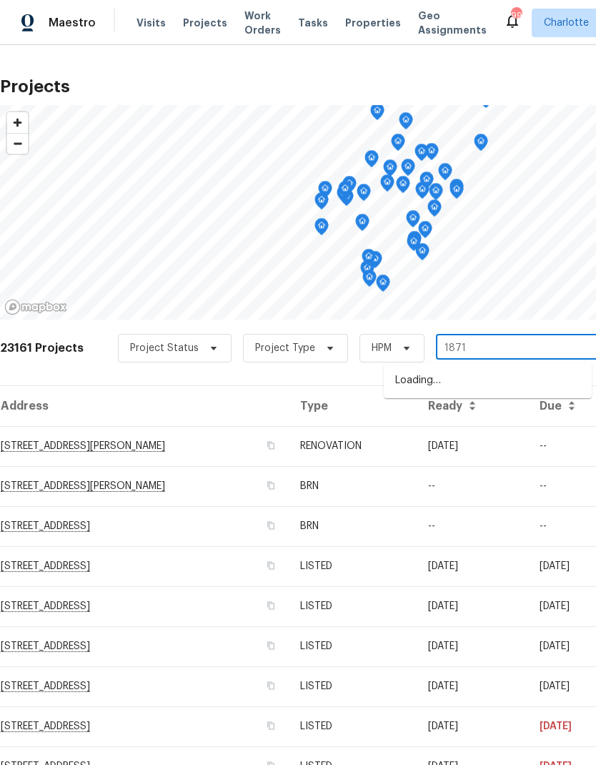
type input "1871 t"
click at [481, 383] on li "1871 Tara Trl, Lancaster, SC 29720" at bounding box center [488, 388] width 208 height 39
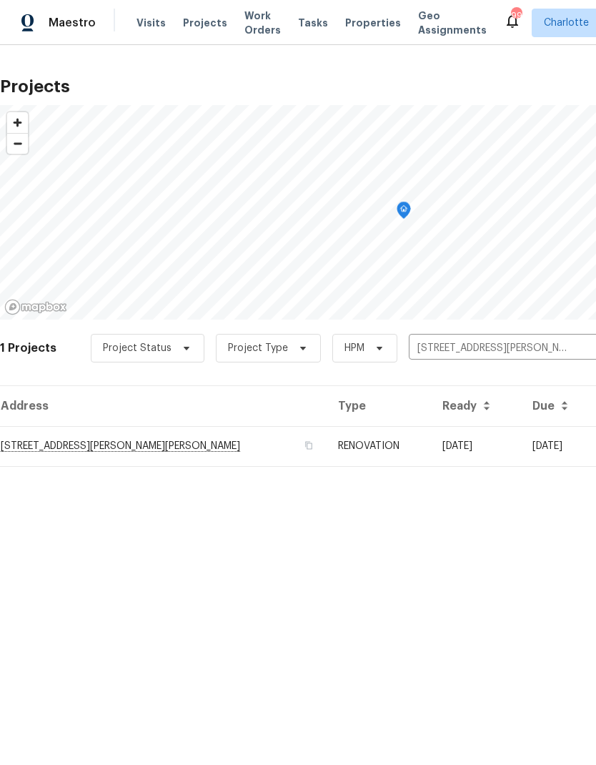
click at [125, 454] on td "1871 Tara Trl, Lancaster, SC 29720" at bounding box center [163, 446] width 327 height 40
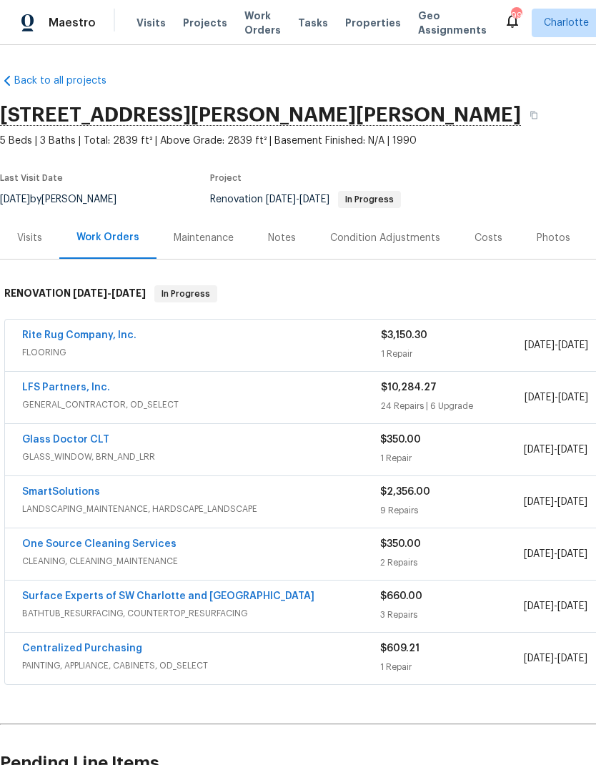
click at [287, 232] on div "Notes" at bounding box center [282, 238] width 28 height 14
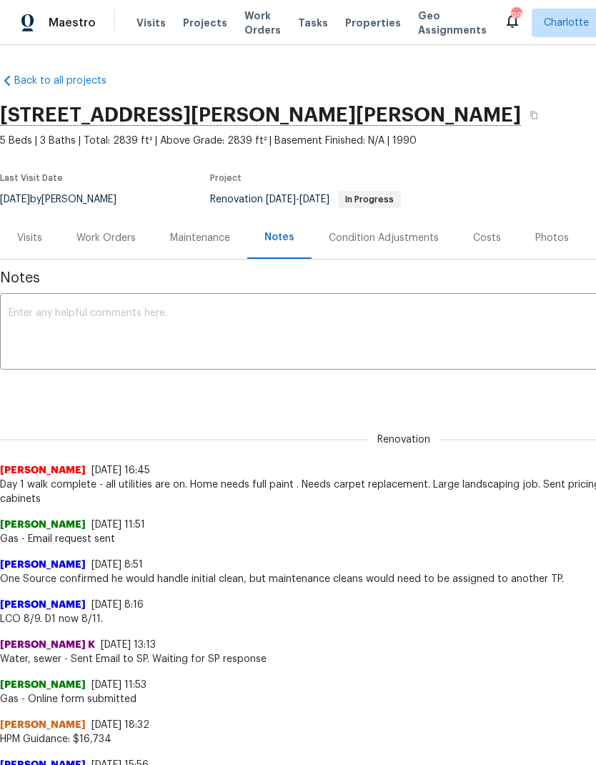
click at [240, 335] on textarea at bounding box center [404, 333] width 791 height 50
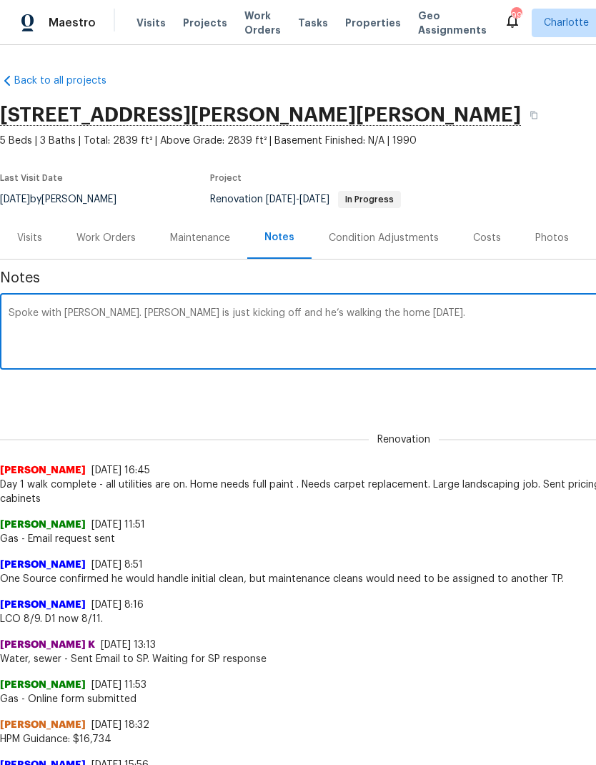
click at [111, 313] on textarea "Spoke with Rafael. Ren is just kicking off and he’s walking the home tomorrow." at bounding box center [404, 333] width 791 height 50
click at [238, 309] on textarea "Spoke with Rafael. Reno just started just kicking off and he’s walking the home…" at bounding box center [404, 333] width 791 height 50
click at [142, 302] on div "Spoke with Rafael. Reno just started just kicking off and he’s walking the home…" at bounding box center [404, 333] width 808 height 73
click at [129, 313] on textarea "Spoke with Rafael. Reno just started just kicking off and he’s walking the home…" at bounding box center [404, 333] width 791 height 50
click at [210, 379] on div "Renovation (current) 34c21122-d5b5-46c7-bffe-c876dc5a91a7 ​ Add" at bounding box center [404, 391] width 808 height 26
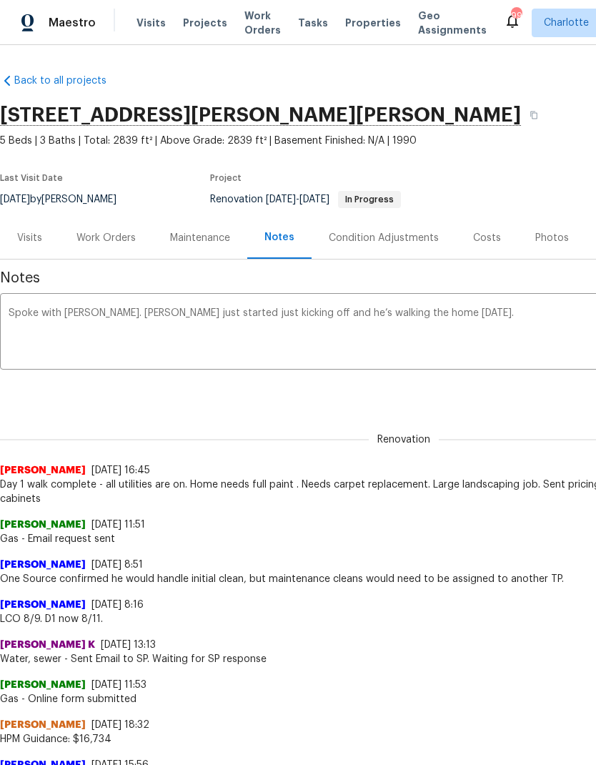
click at [204, 308] on textarea "Spoke with Rafael. Reno just started just kicking off and he’s walking the home…" at bounding box center [404, 333] width 791 height 50
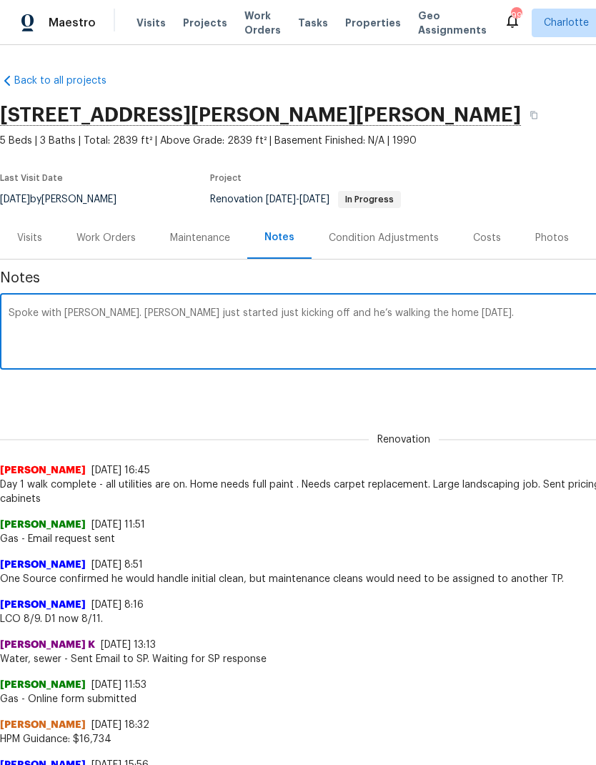
click at [236, 312] on textarea "Spoke with Rafael. Reno just started just kicking off and he’s walking the home…" at bounding box center [404, 333] width 791 height 50
click at [405, 315] on textarea "Spoke with Rafael. Reno just kicked off and he’s walking the home tomorrow." at bounding box center [404, 333] width 791 height 50
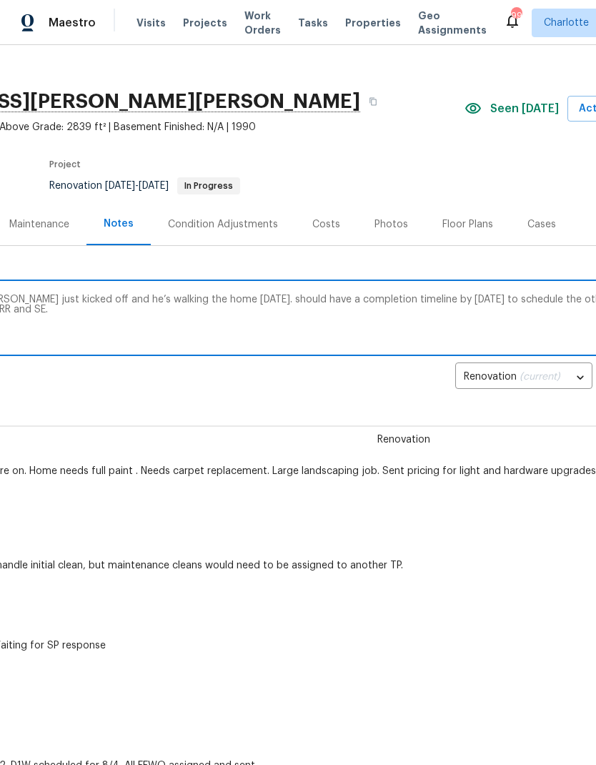
scroll to position [14, 170]
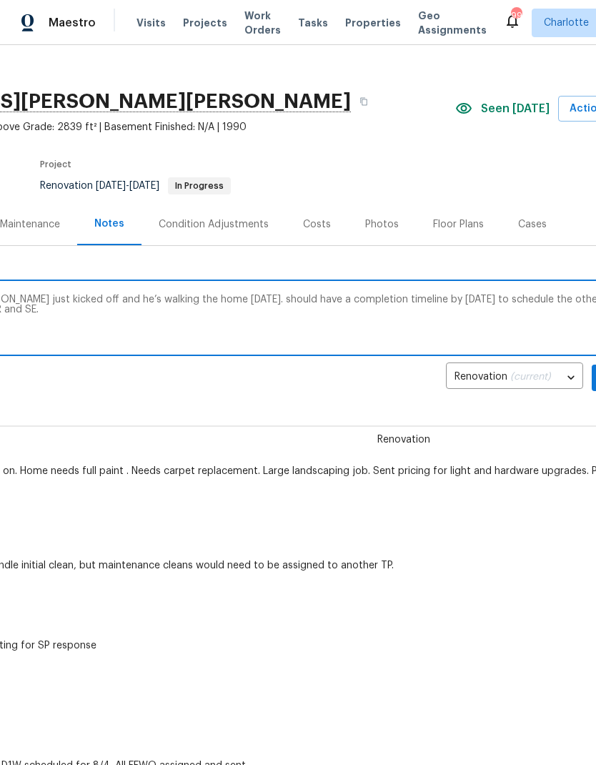
click at [199, 300] on textarea "Spoke with Rafael. Reno just kicked off and he’s walking the home tomorrow. sho…" at bounding box center [233, 320] width 791 height 50
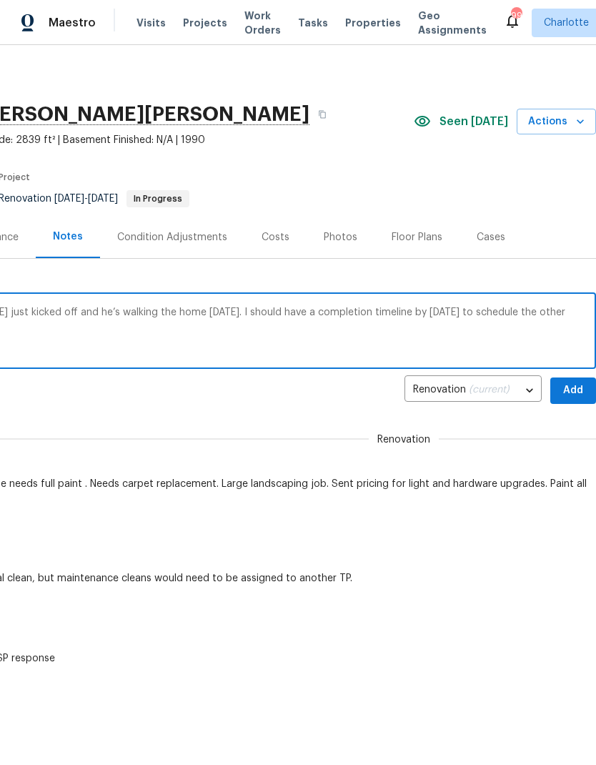
scroll to position [1, 212]
type textarea "Spoke with Rafael. Reno just kicked off and he’s walking the home tomorrow. I s…"
click at [564, 390] on span "Add" at bounding box center [573, 391] width 23 height 18
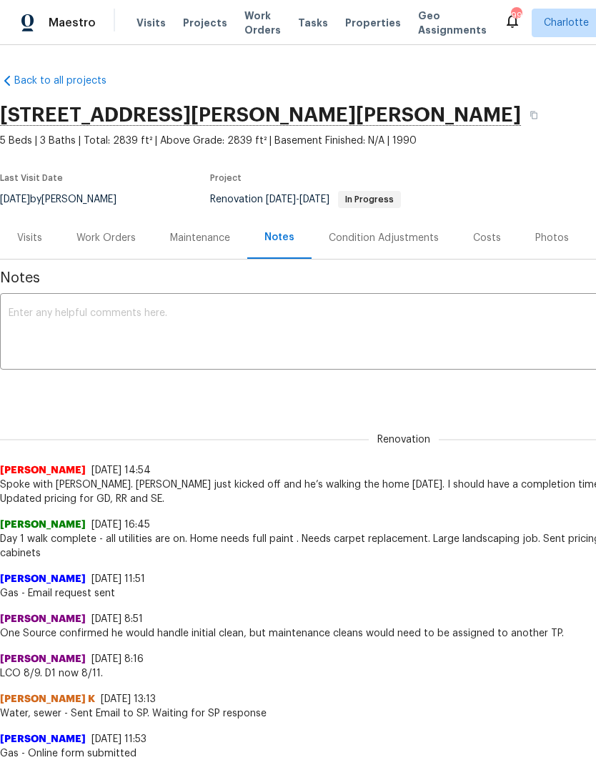
scroll to position [0, 0]
click at [84, 28] on span "Maestro" at bounding box center [72, 23] width 47 height 14
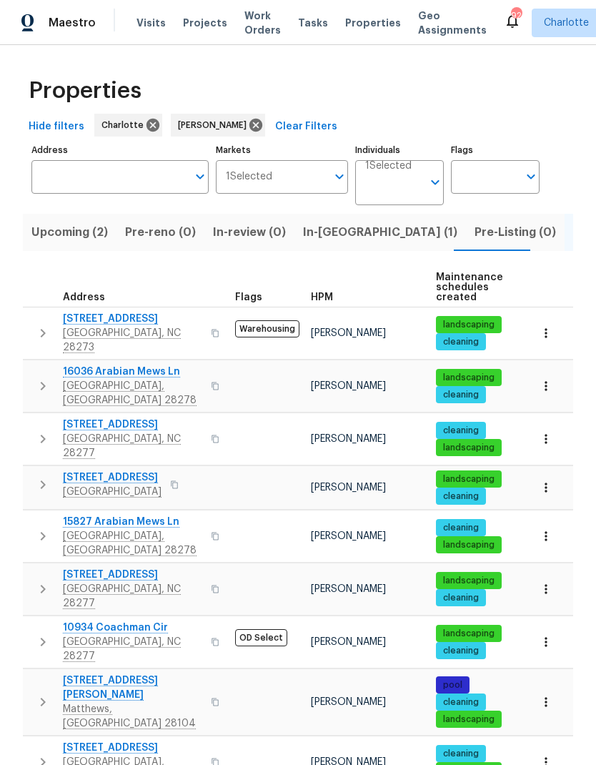
click at [305, 232] on span "In-reno (1)" at bounding box center [380, 232] width 154 height 20
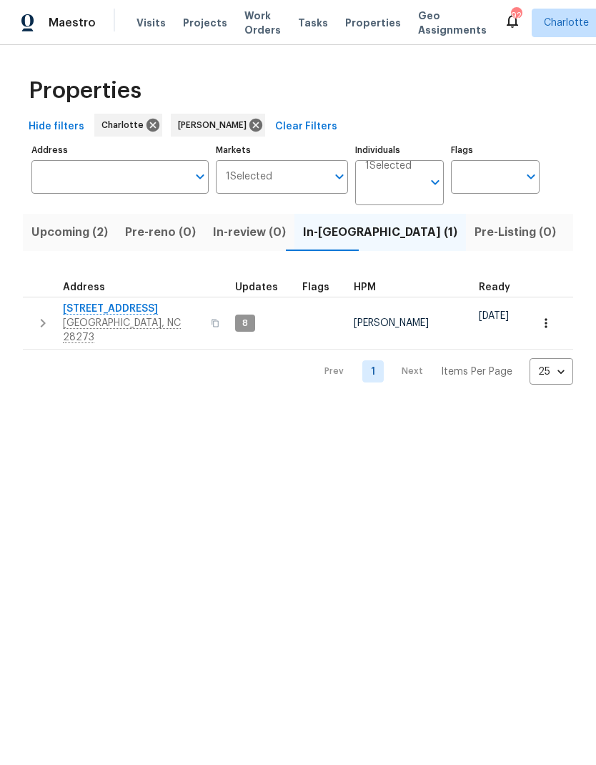
click at [574, 232] on span "Listed (30)" at bounding box center [605, 232] width 62 height 20
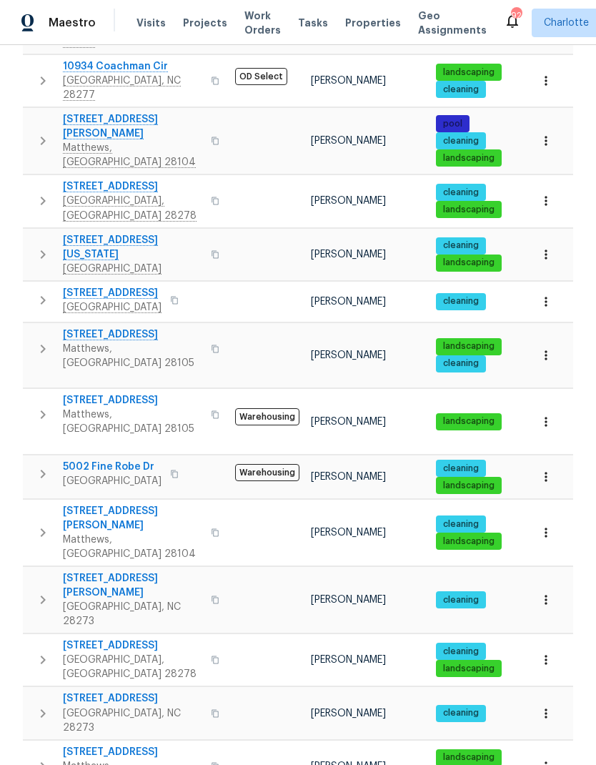
scroll to position [570, 0]
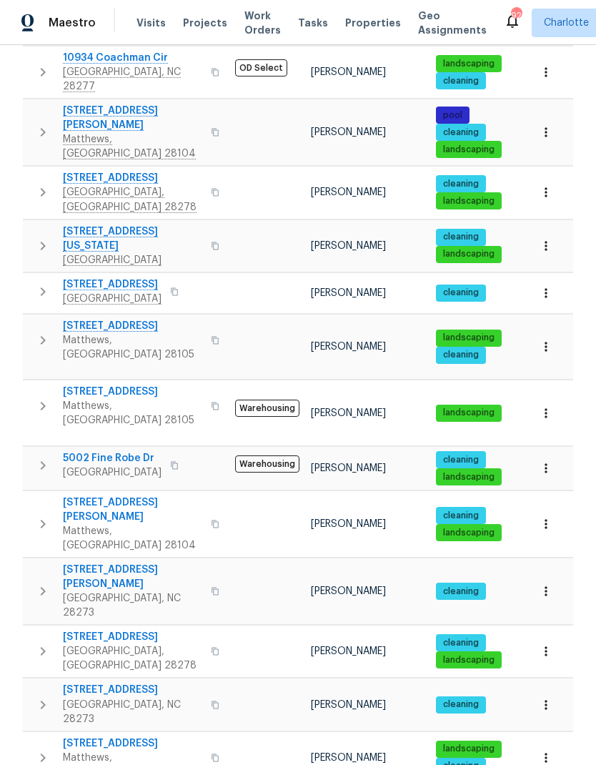
click at [46, 332] on icon "button" at bounding box center [42, 340] width 17 height 17
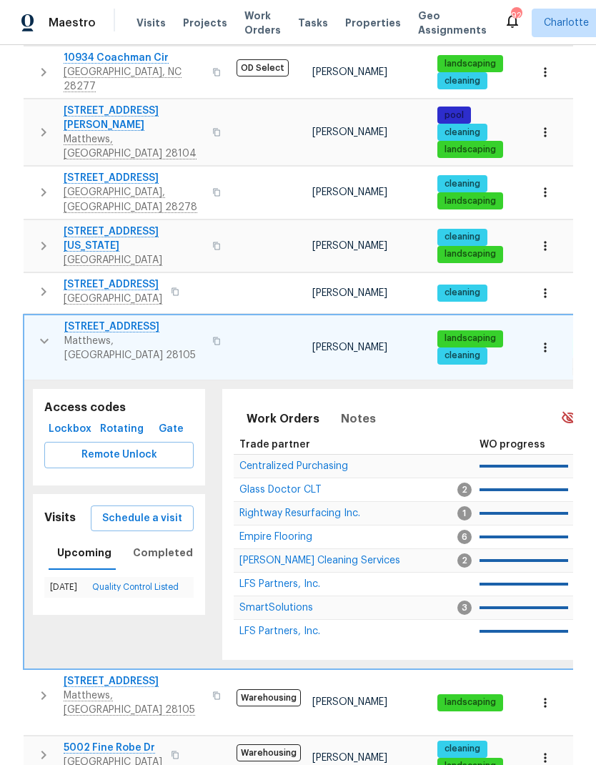
click at [134, 320] on span "2650 Whisper Ridge Ln" at bounding box center [133, 327] width 139 height 14
click at [546, 343] on icon "button" at bounding box center [545, 347] width 2 height 9
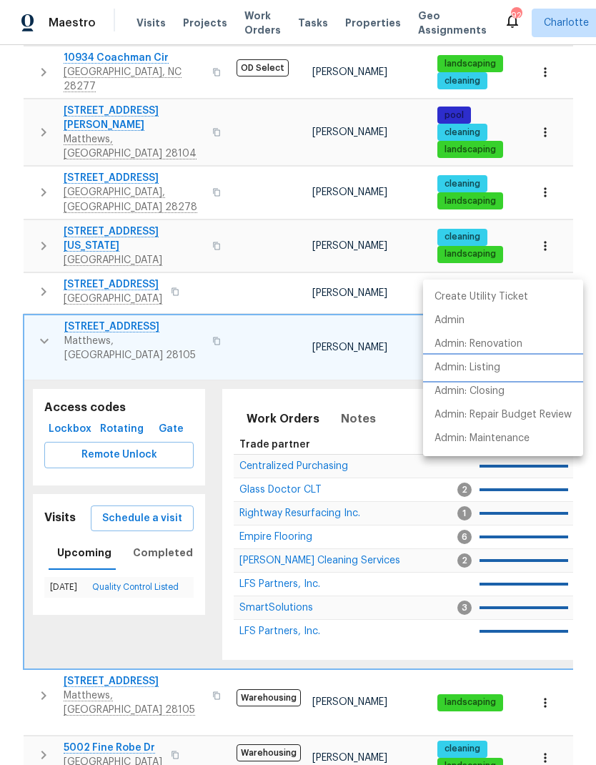
click at [484, 368] on p "Admin: Listing" at bounding box center [468, 367] width 66 height 15
